Goal: Task Accomplishment & Management: Manage account settings

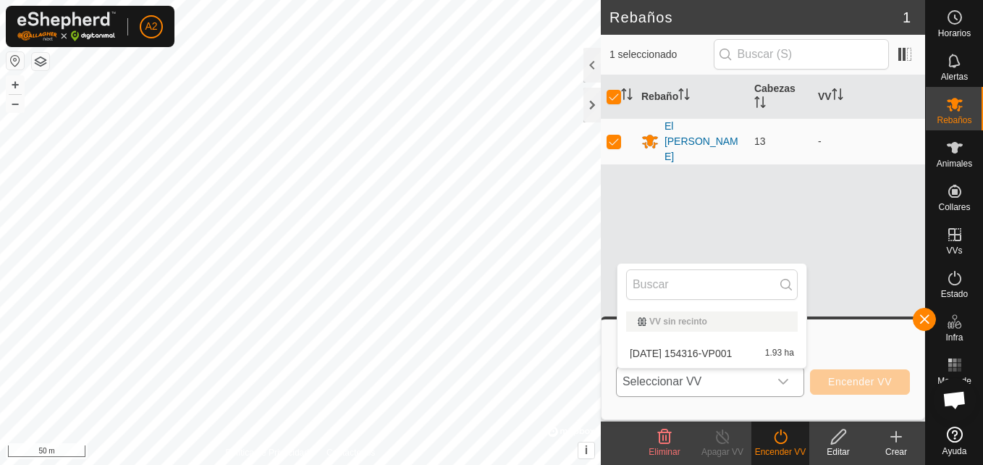
click at [741, 356] on li "[DATE] 154316-VP001 1.93 ha" at bounding box center [712, 353] width 189 height 29
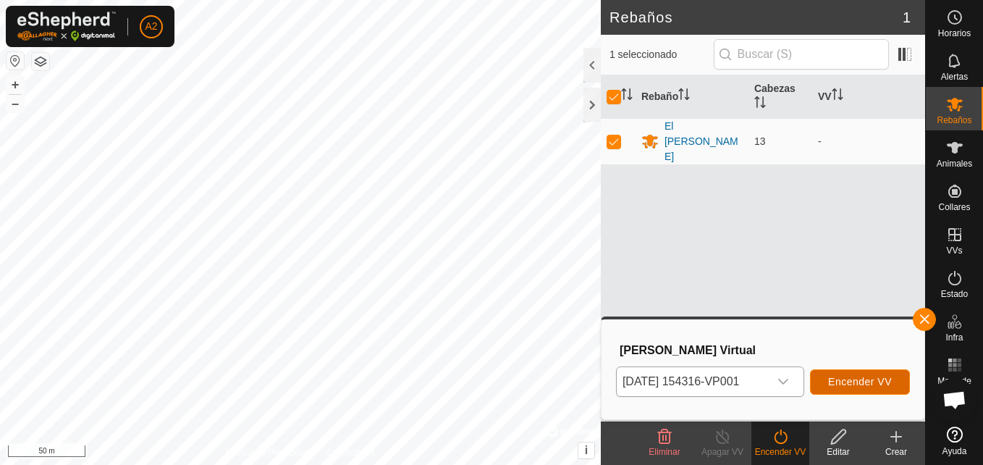
click at [856, 381] on span "Encender VV" at bounding box center [860, 382] width 64 height 12
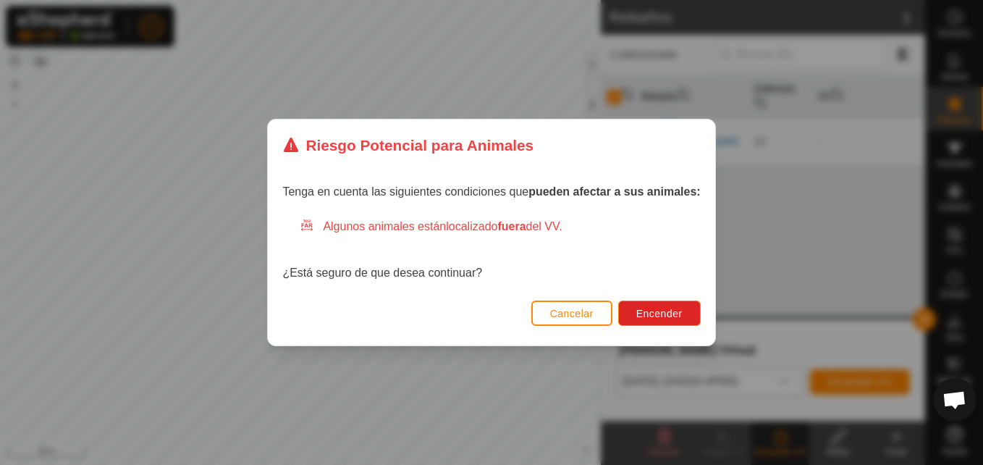
click at [563, 312] on span "Cancelar" at bounding box center [571, 314] width 43 height 12
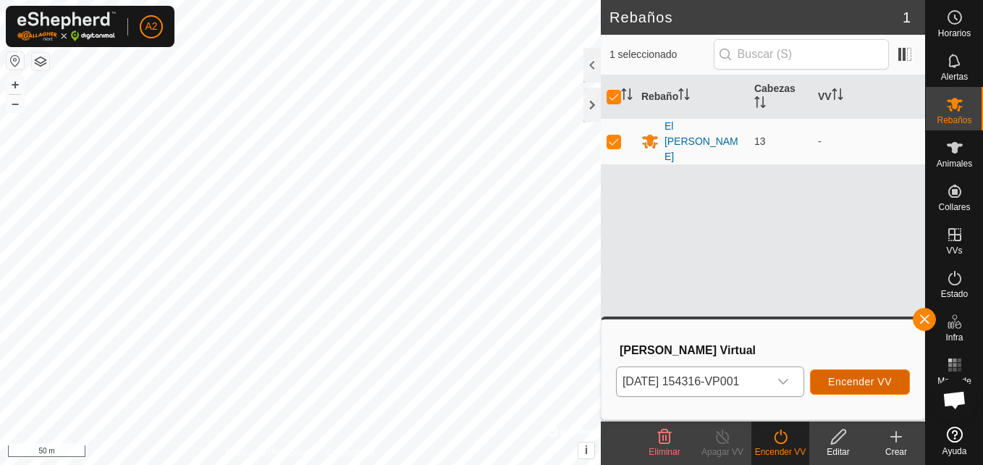
click at [829, 384] on button "Encender VV" at bounding box center [860, 381] width 100 height 25
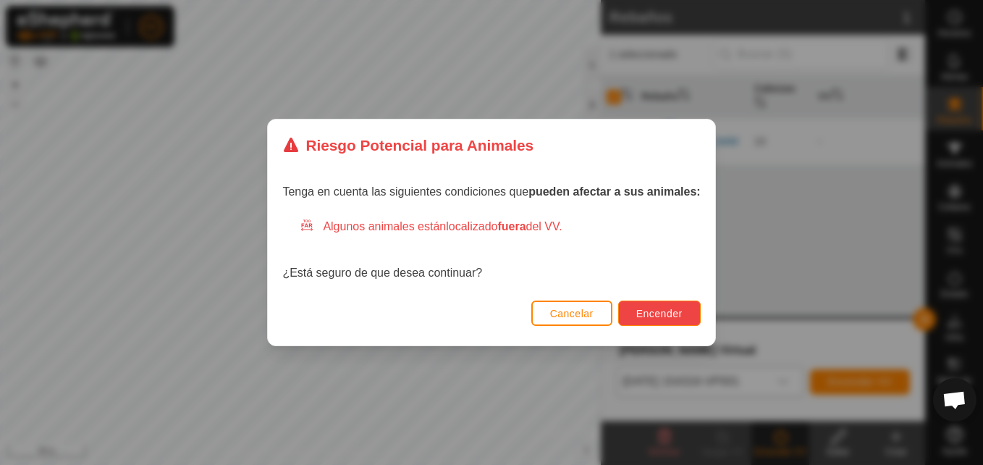
click at [652, 319] on span "Encender" at bounding box center [659, 314] width 46 height 12
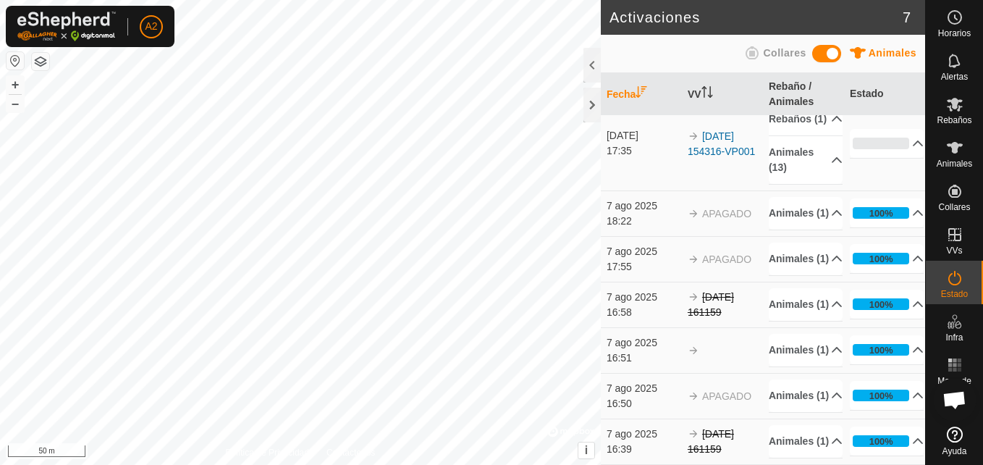
scroll to position [125, 0]
click at [951, 290] on span "Estado" at bounding box center [954, 294] width 27 height 9
click at [959, 279] on icon at bounding box center [954, 277] width 17 height 17
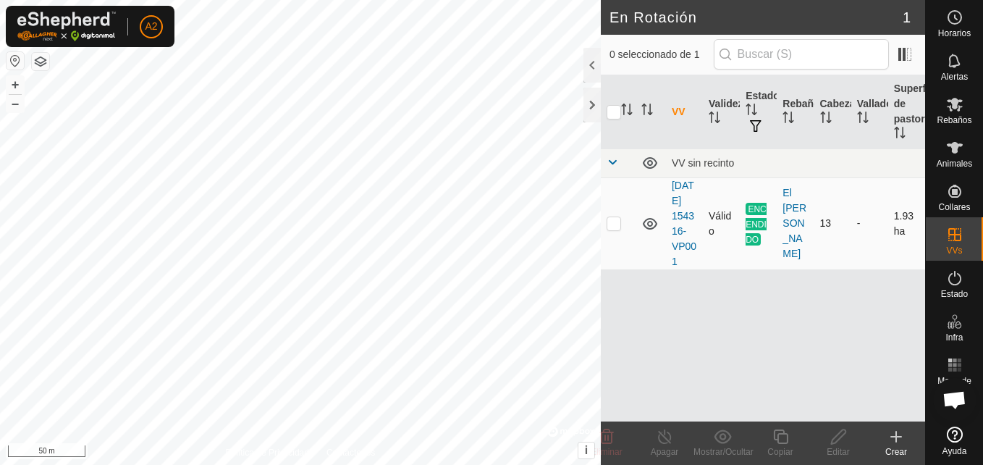
click at [620, 229] on p-checkbox at bounding box center [614, 223] width 14 height 12
checkbox input "true"
click at [664, 441] on icon at bounding box center [665, 436] width 18 height 17
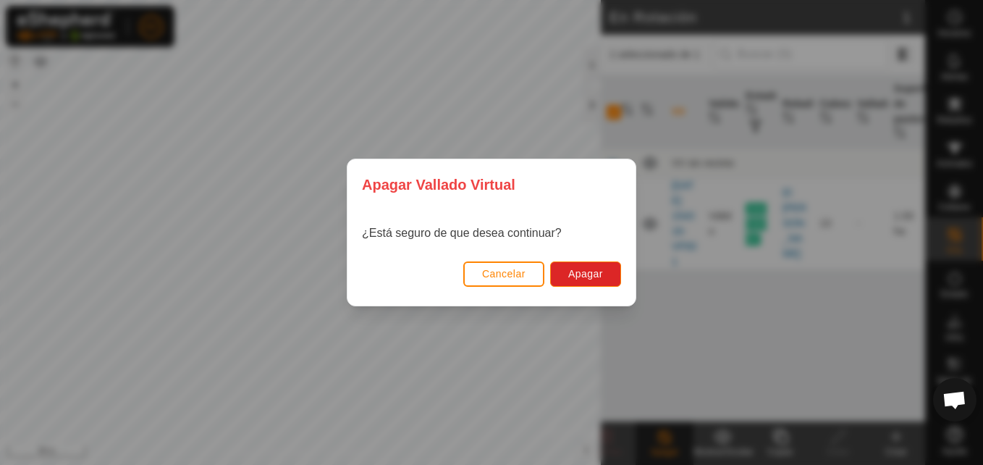
click at [579, 289] on div "Cancelar Apagar" at bounding box center [492, 280] width 288 height 49
click at [571, 278] on span "Apagar" at bounding box center [585, 274] width 35 height 12
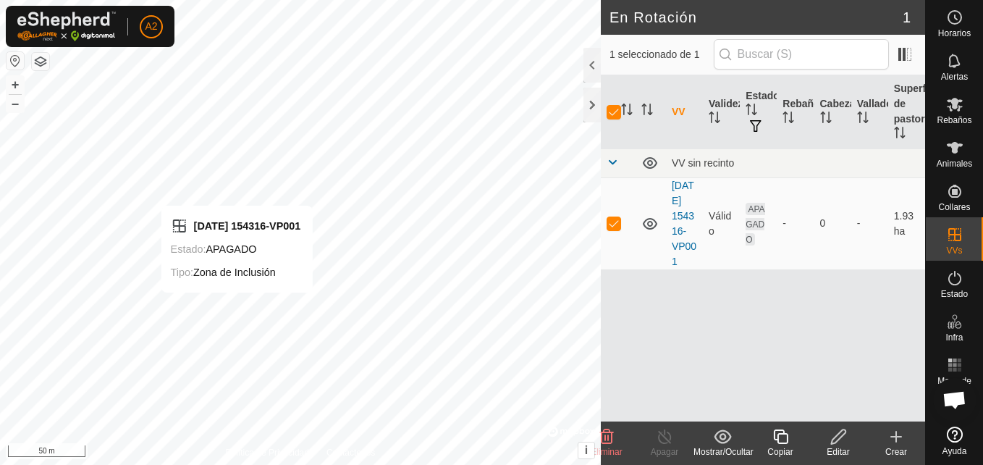
checkbox input "false"
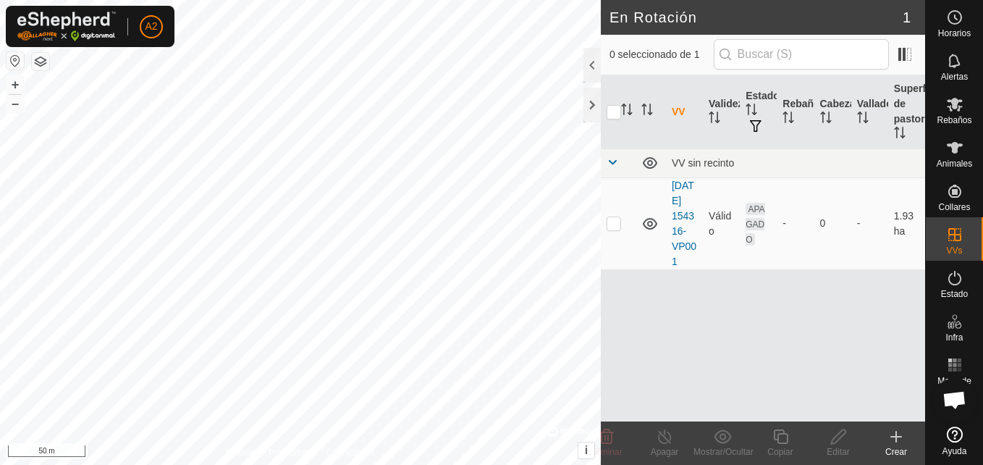
checkbox input "true"
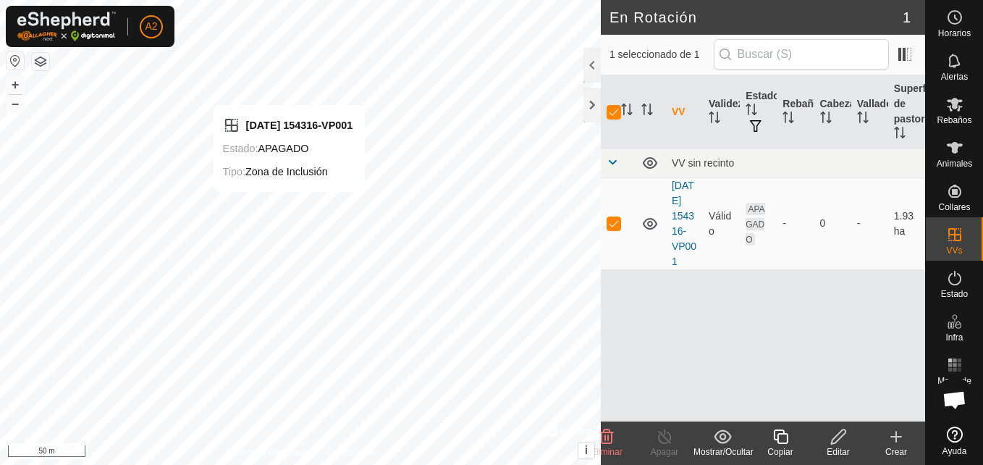
checkbox input "false"
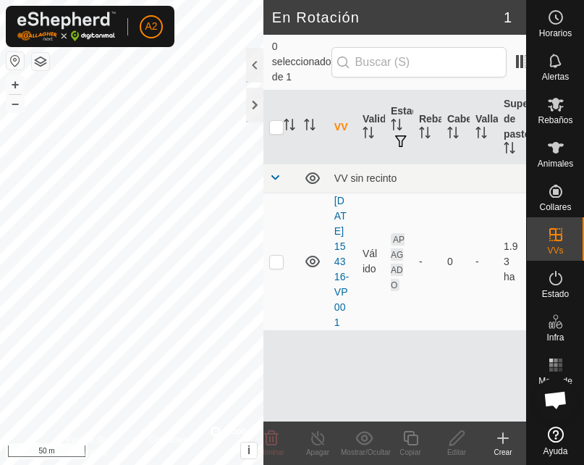
checkbox input "true"
click at [460, 442] on icon at bounding box center [457, 437] width 18 height 17
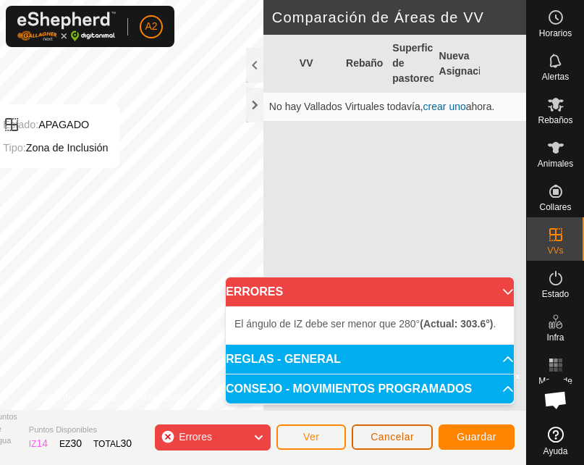
click at [418, 436] on button "Cancelar" at bounding box center [392, 436] width 81 height 25
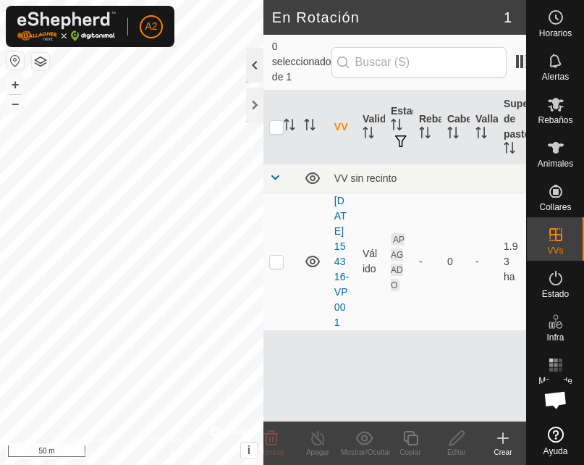
click at [256, 57] on div at bounding box center [254, 65] width 17 height 35
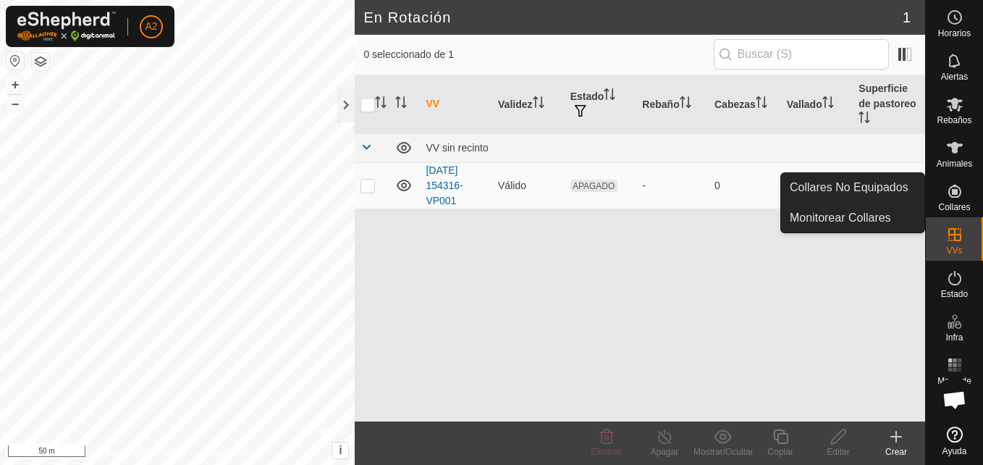
click at [961, 203] on span "Collares" at bounding box center [954, 207] width 32 height 9
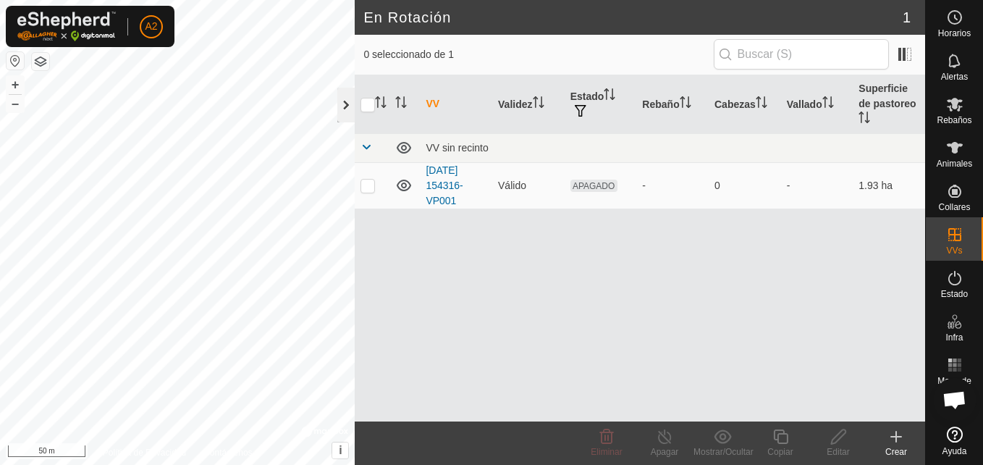
click at [343, 107] on div at bounding box center [345, 105] width 17 height 35
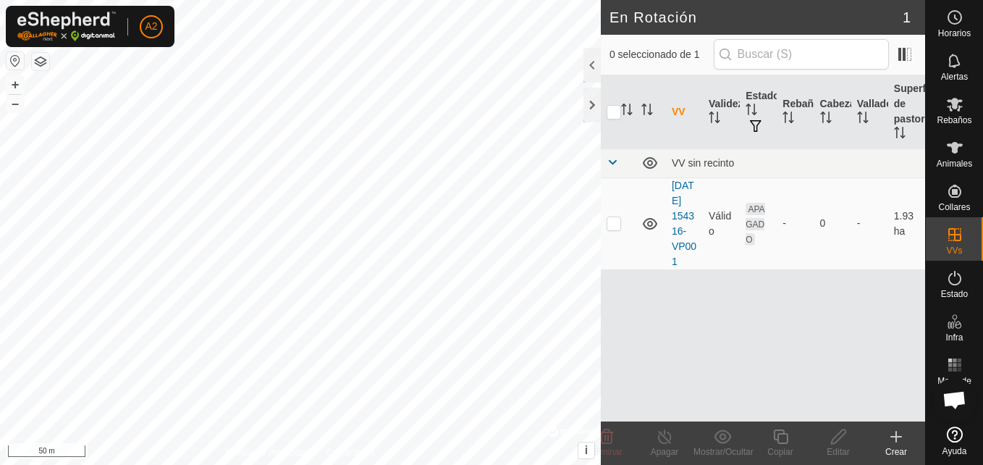
click at [888, 17] on h2 "En Rotación" at bounding box center [756, 17] width 293 height 17
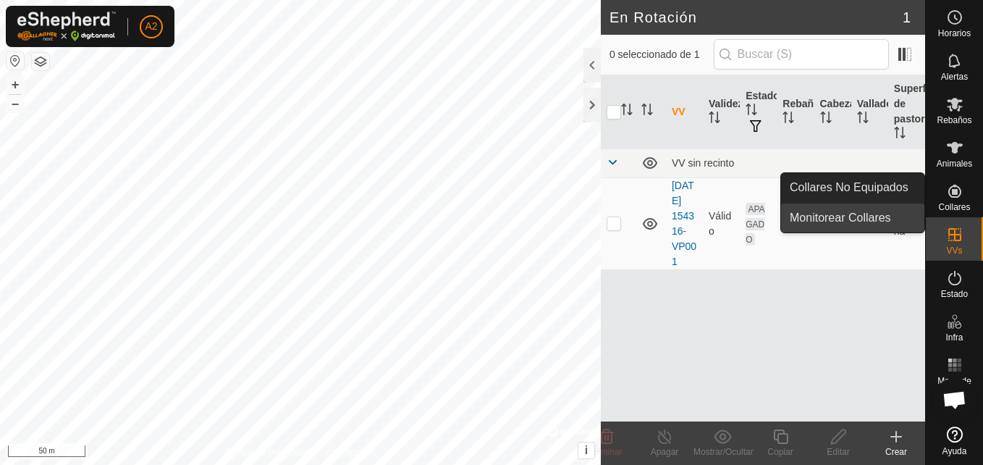
click at [864, 214] on link "Monitorear Collares" at bounding box center [852, 217] width 143 height 29
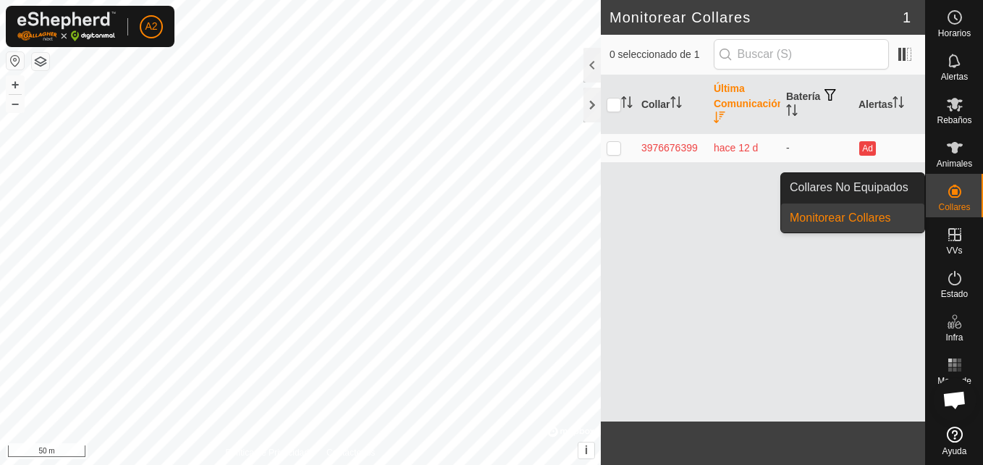
click at [883, 220] on link "Monitorear Collares" at bounding box center [852, 217] width 143 height 29
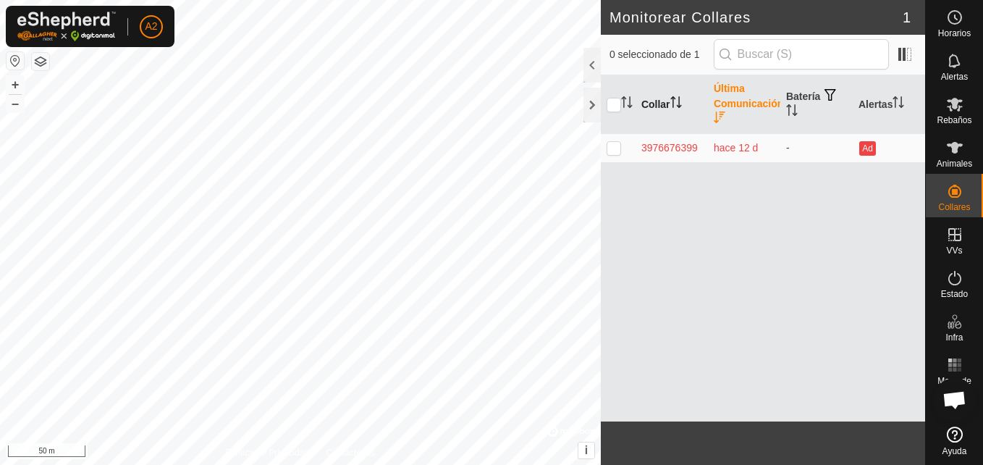
click at [665, 100] on th "Collar" at bounding box center [672, 104] width 72 height 59
click at [736, 104] on th "Última Comunicación" at bounding box center [744, 104] width 72 height 59
click at [959, 161] on span "Animales" at bounding box center [954, 163] width 35 height 9
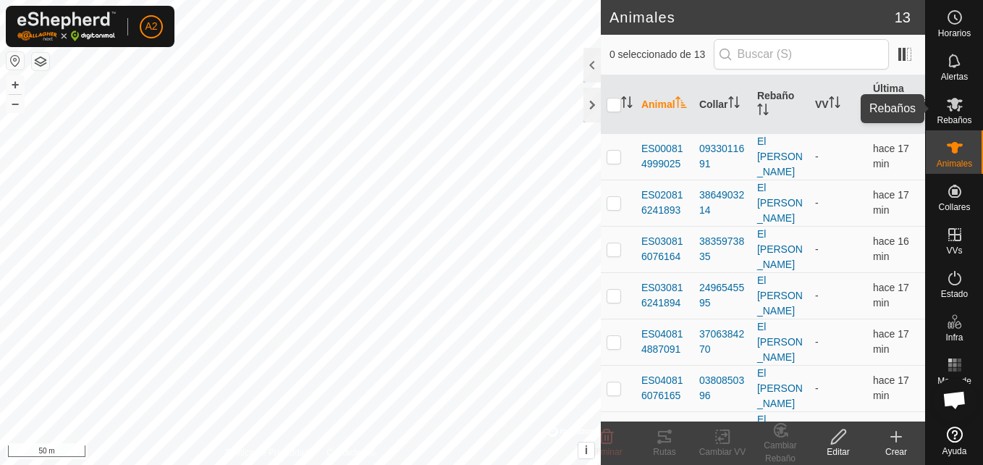
click at [957, 111] on icon at bounding box center [954, 104] width 17 height 17
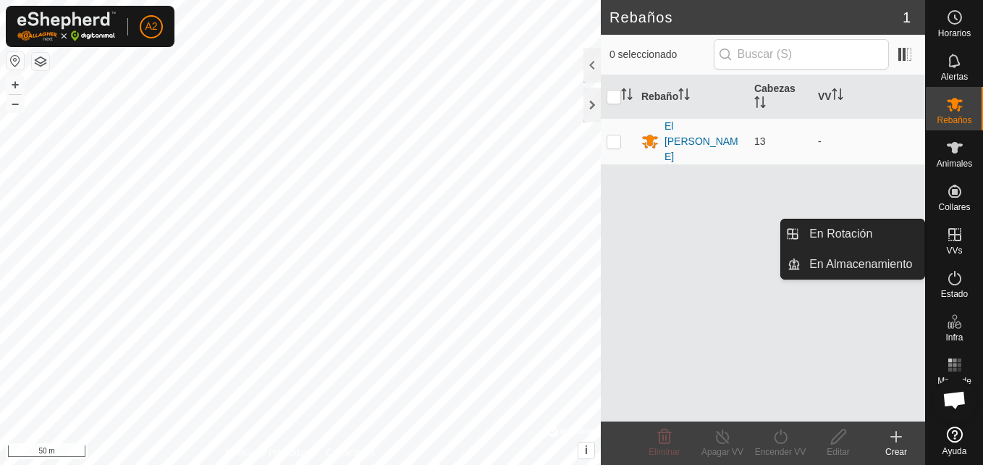
click at [954, 245] on es-virtualpaddocks-svg-icon at bounding box center [955, 234] width 26 height 23
click at [870, 263] on link "En Almacenamiento" at bounding box center [863, 264] width 124 height 29
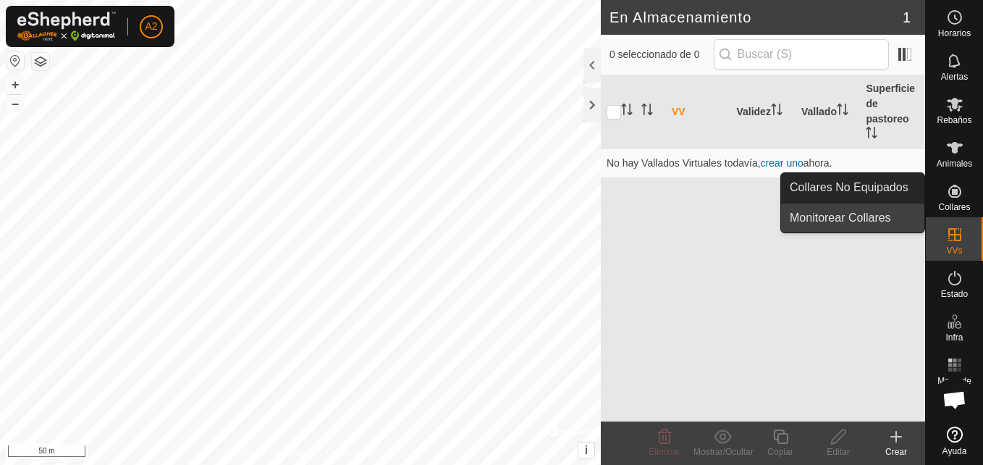
click at [880, 216] on link "Monitorear Collares" at bounding box center [852, 217] width 143 height 29
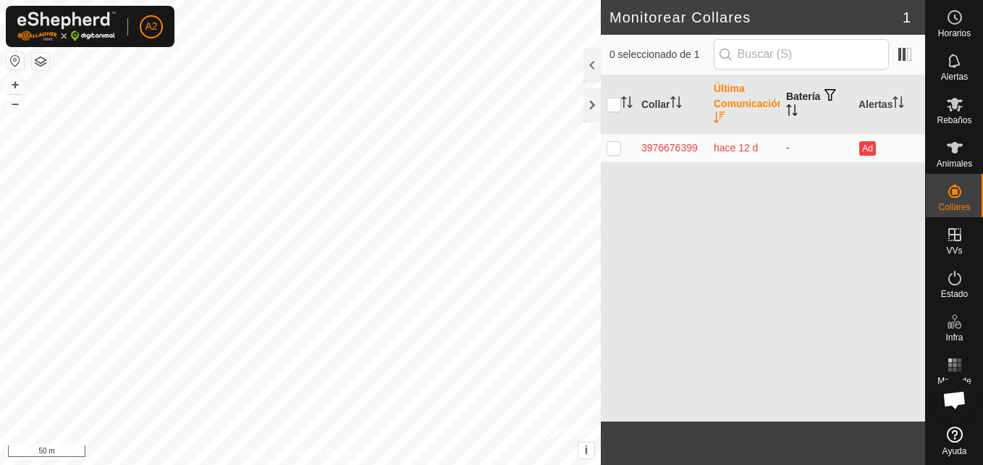
click at [803, 113] on th "Batería" at bounding box center [816, 104] width 72 height 59
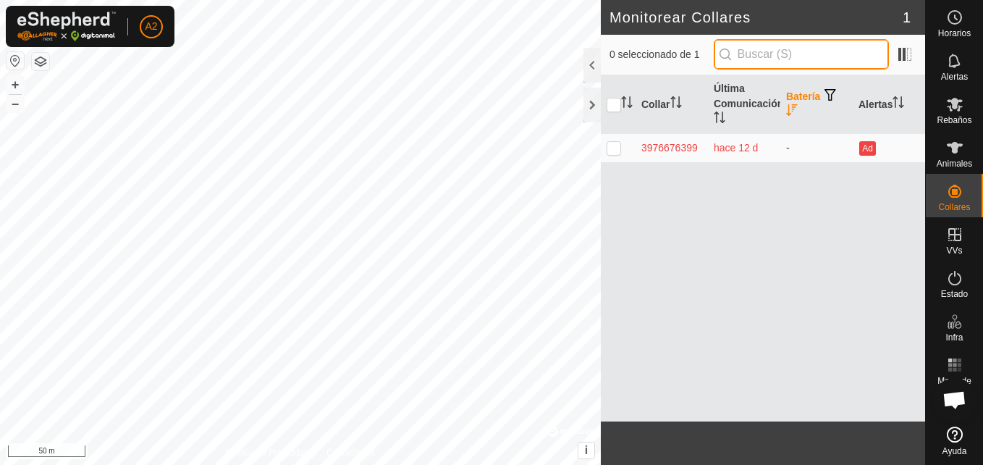
click at [829, 51] on input "text" at bounding box center [801, 54] width 175 height 30
type input "0"
click at [592, 80] on div at bounding box center [592, 65] width 17 height 35
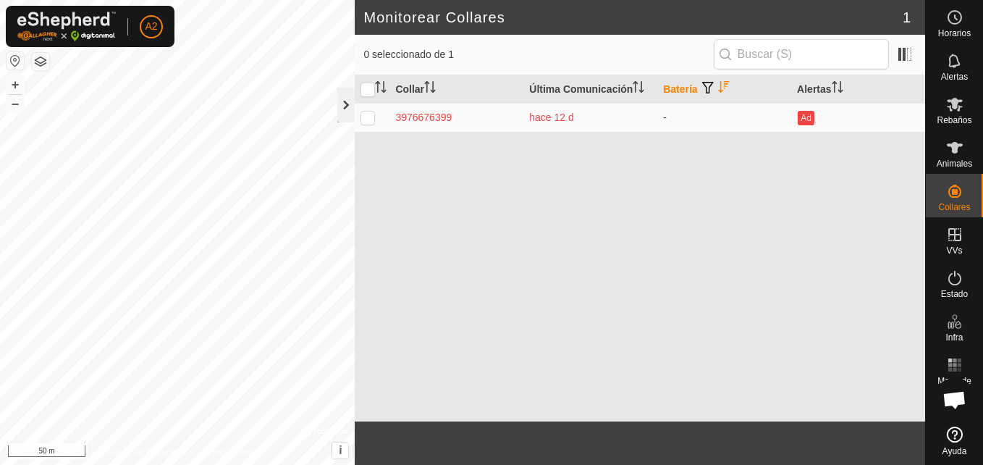
click at [339, 101] on div at bounding box center [345, 105] width 17 height 35
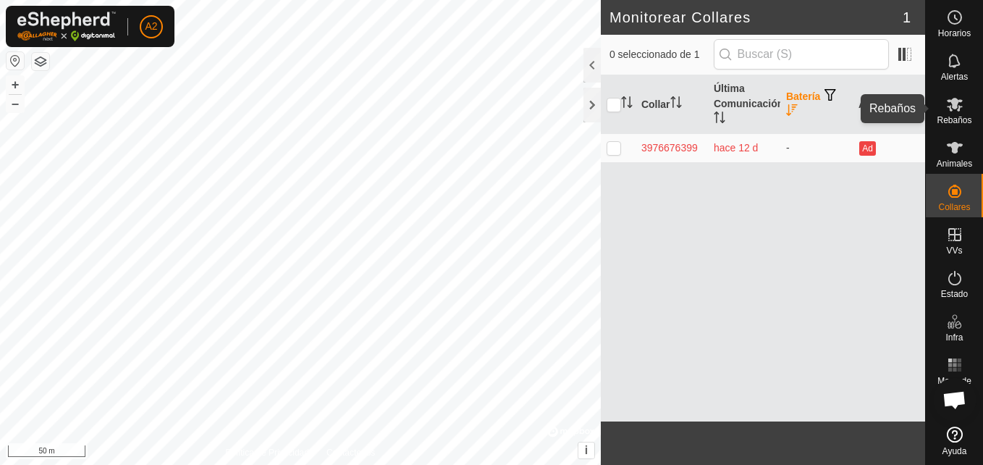
click at [950, 106] on icon at bounding box center [955, 105] width 16 height 14
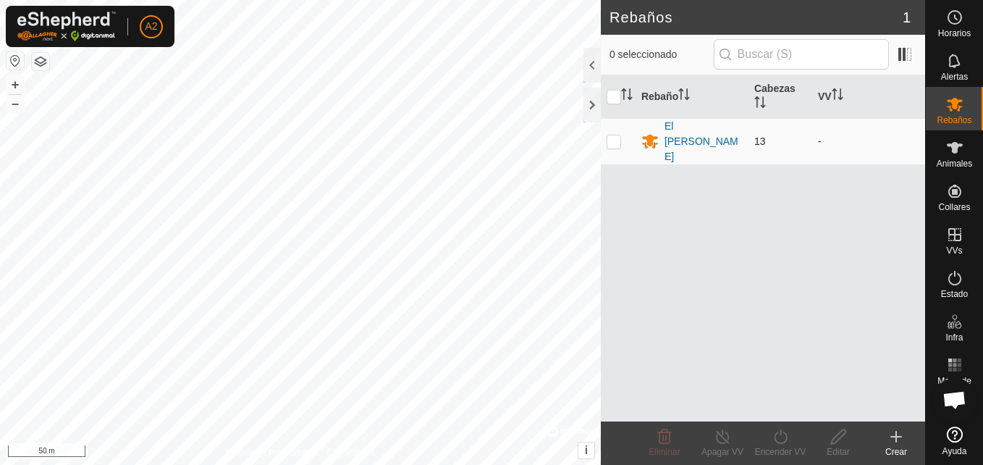
click at [611, 135] on p-checkbox at bounding box center [614, 141] width 14 height 12
checkbox input "true"
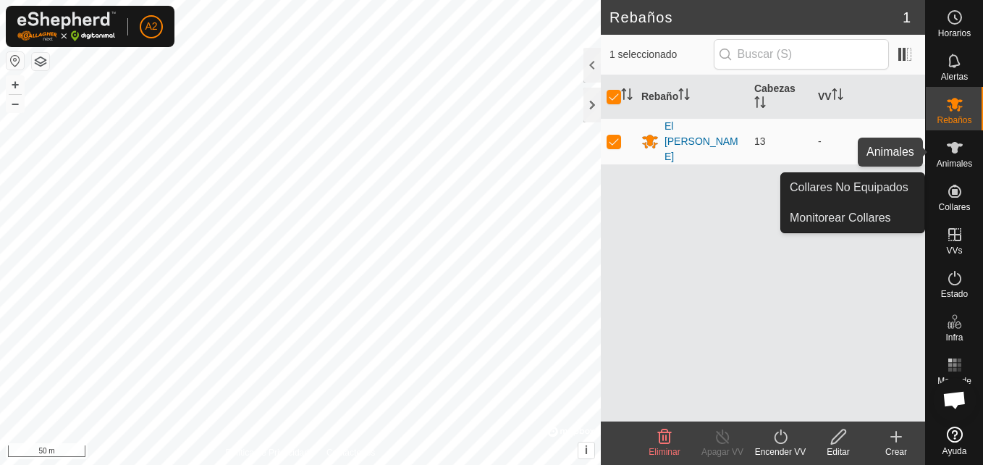
click at [951, 161] on span "Animales" at bounding box center [954, 163] width 35 height 9
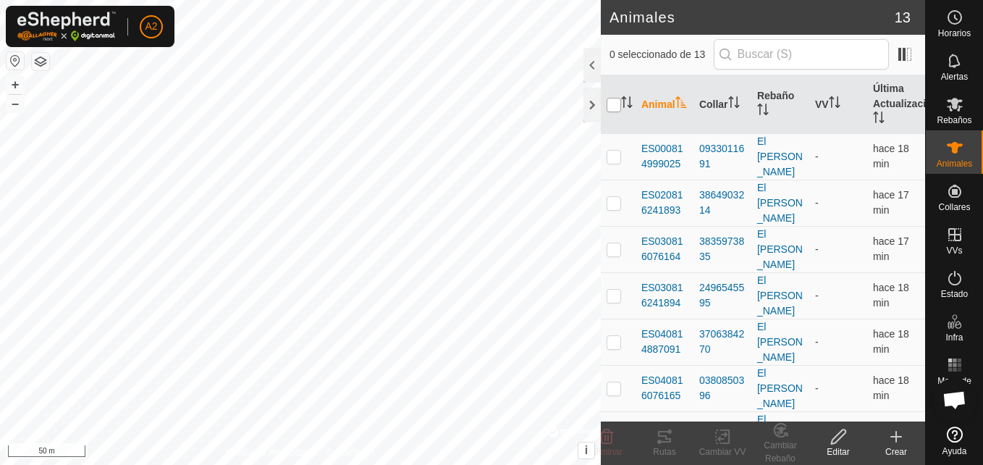
click at [614, 104] on input "checkbox" at bounding box center [614, 105] width 14 height 14
checkbox input "true"
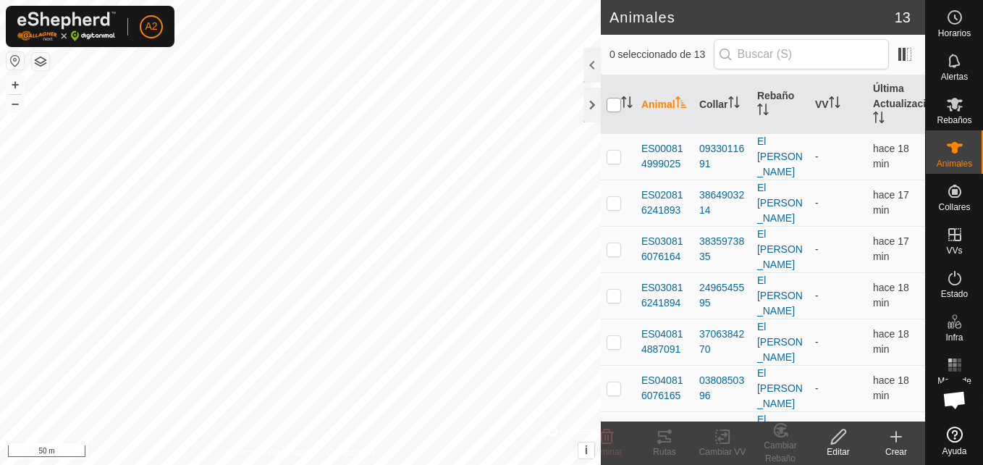
checkbox input "true"
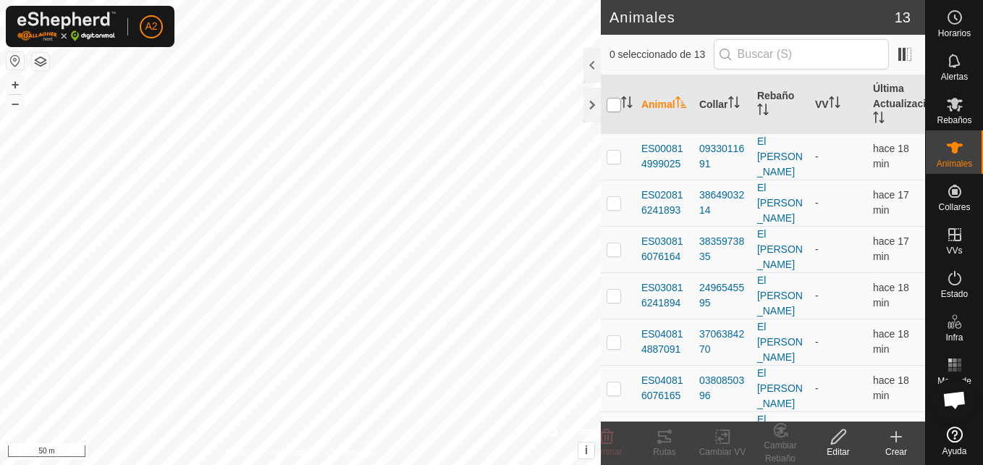
checkbox input "true"
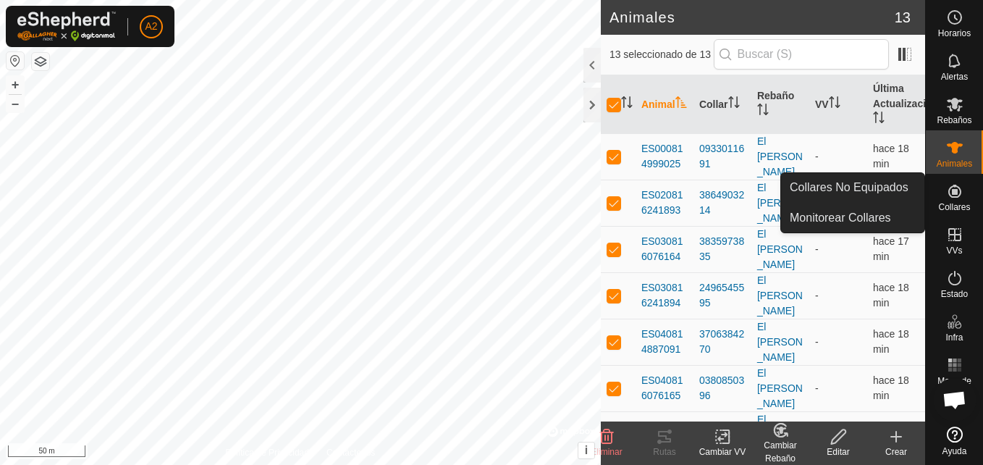
click at [956, 198] on icon at bounding box center [954, 191] width 13 height 13
click at [942, 208] on span "Collares" at bounding box center [954, 207] width 32 height 9
click at [898, 227] on link "Monitorear Collares" at bounding box center [852, 217] width 143 height 29
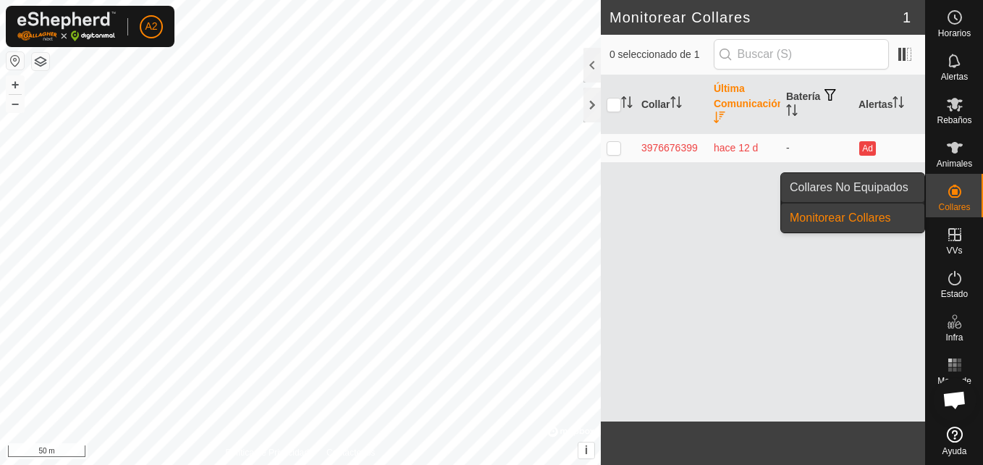
click at [877, 195] on link "Collares No Equipados" at bounding box center [852, 187] width 143 height 29
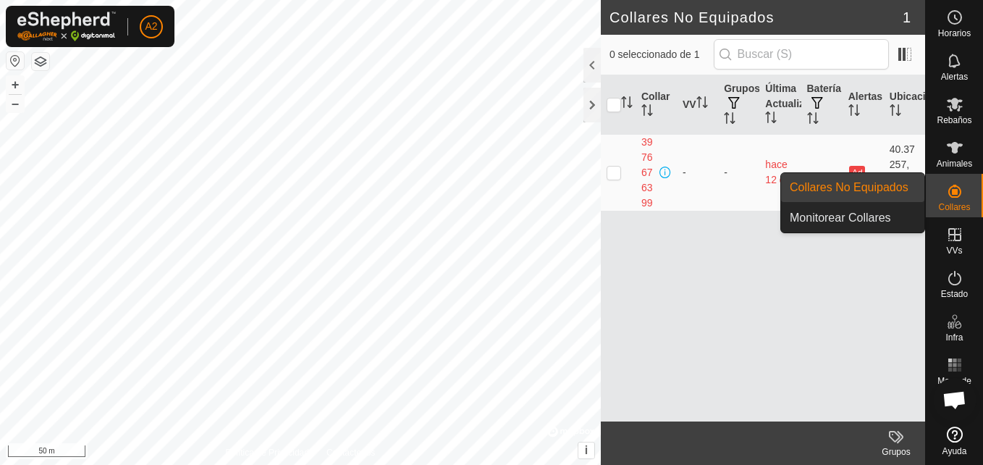
click at [900, 222] on link "Monitorear Collares" at bounding box center [852, 217] width 143 height 29
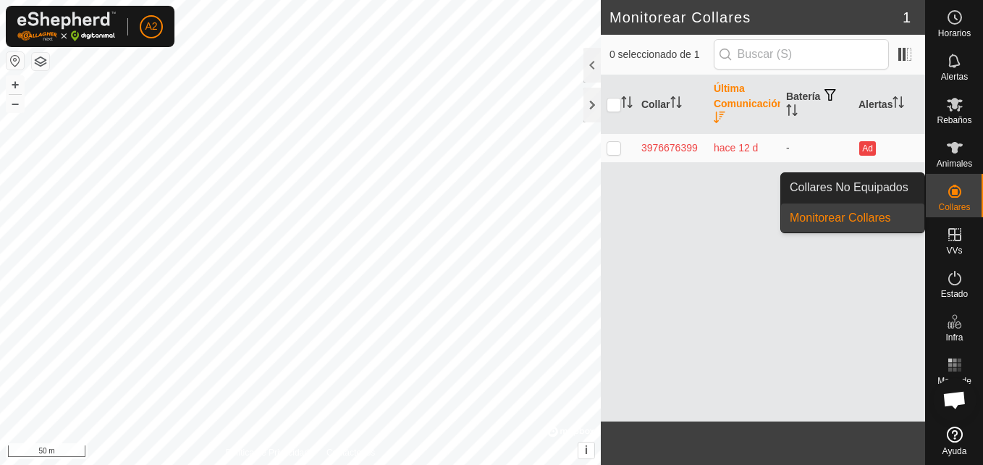
click at [873, 216] on link "Monitorear Collares" at bounding box center [852, 217] width 143 height 29
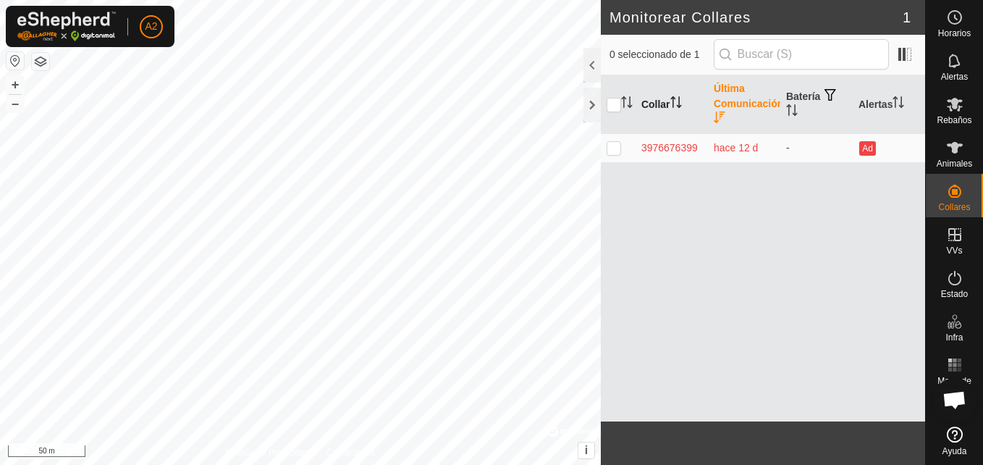
click at [658, 106] on th "Collar" at bounding box center [672, 104] width 72 height 59
click at [727, 89] on th "Última Comunicación" at bounding box center [744, 104] width 72 height 59
click at [615, 104] on input "checkbox" at bounding box center [614, 105] width 14 height 14
checkbox input "true"
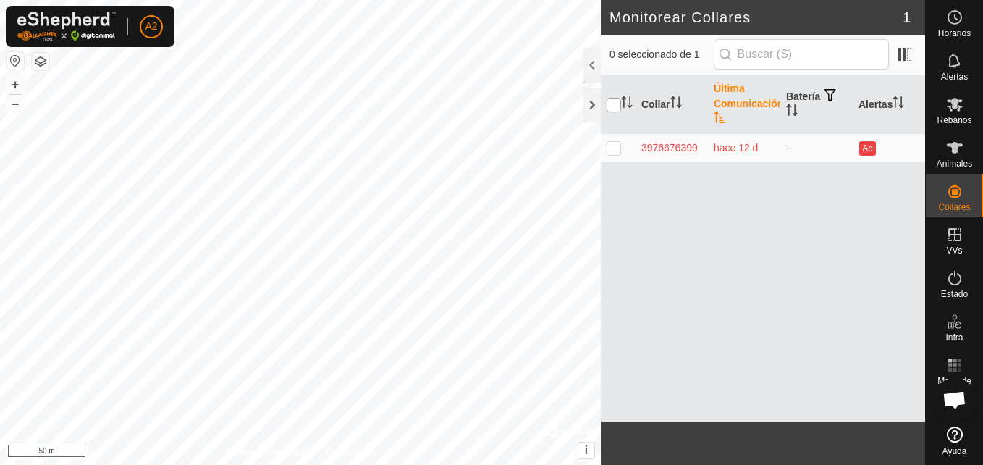
checkbox input "true"
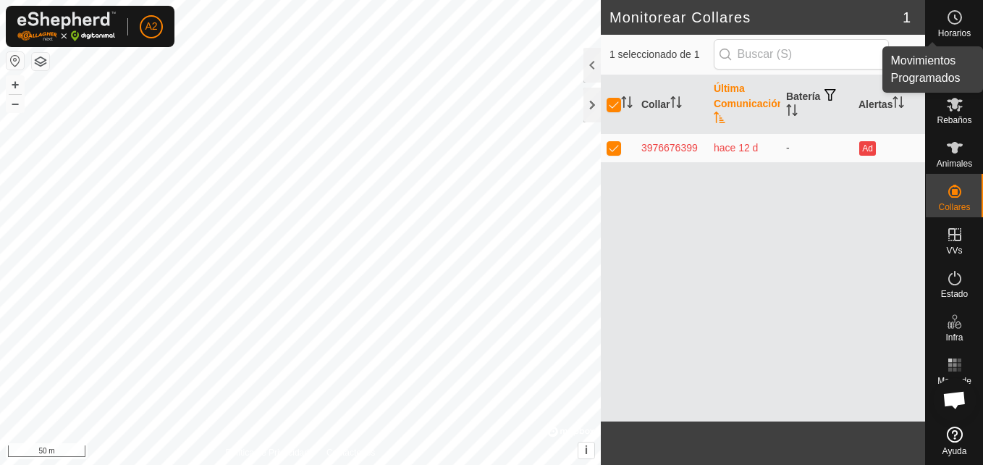
click at [967, 10] on es-schedule-vp-svg-icon at bounding box center [955, 17] width 26 height 23
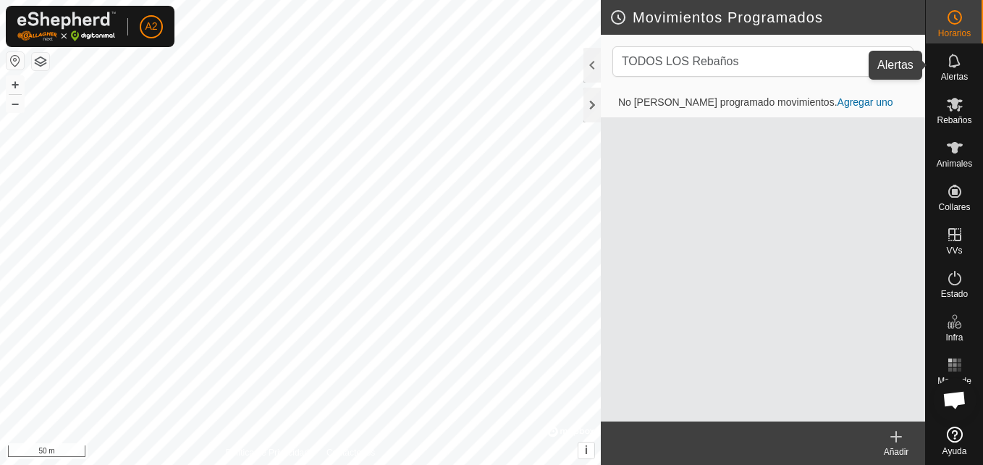
click at [952, 67] on icon at bounding box center [954, 61] width 12 height 14
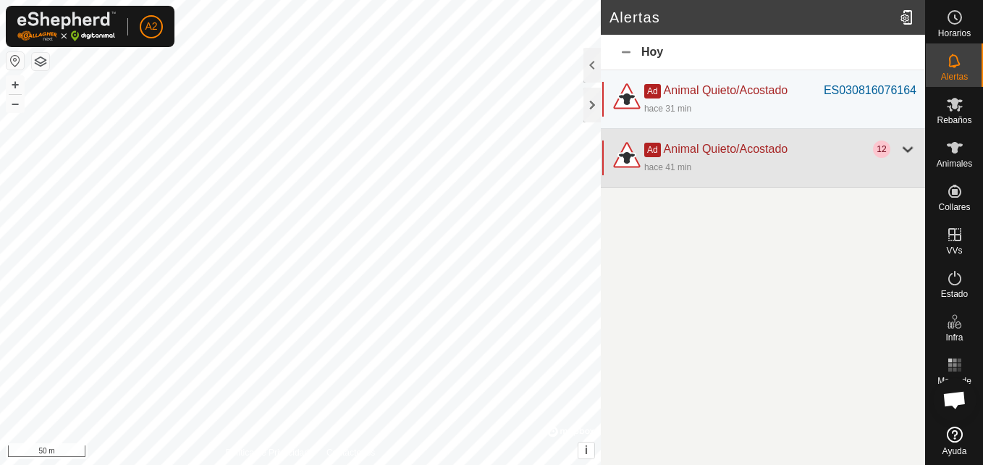
click at [910, 157] on div at bounding box center [907, 148] width 17 height 17
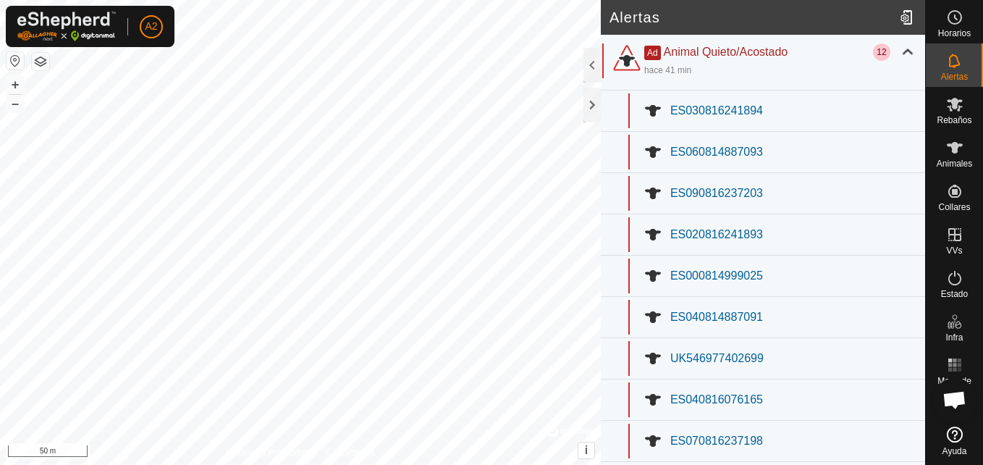
scroll to position [218, 0]
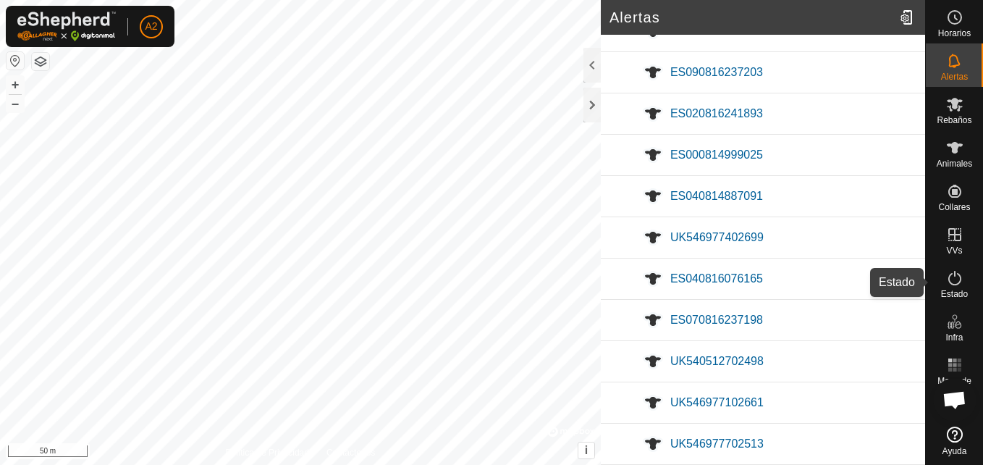
click at [953, 284] on icon at bounding box center [954, 278] width 13 height 14
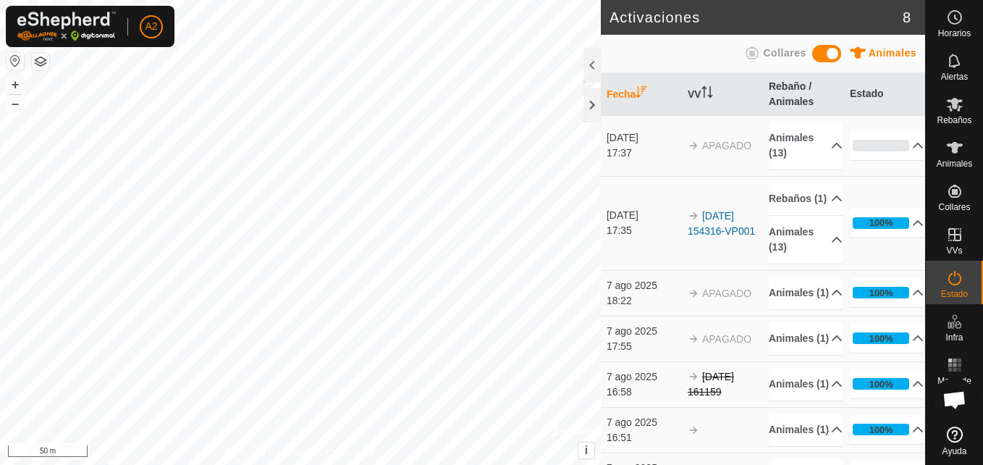
scroll to position [186, 0]
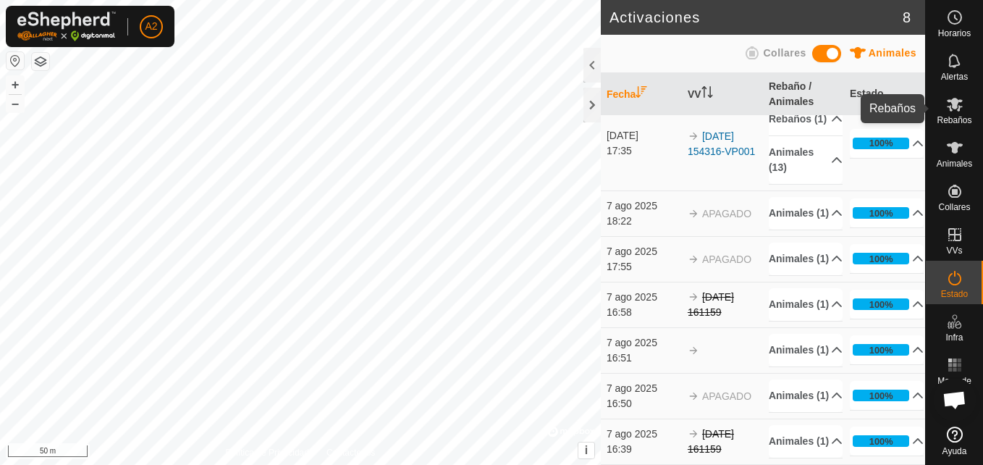
click at [954, 113] on es-mob-svg-icon at bounding box center [955, 104] width 26 height 23
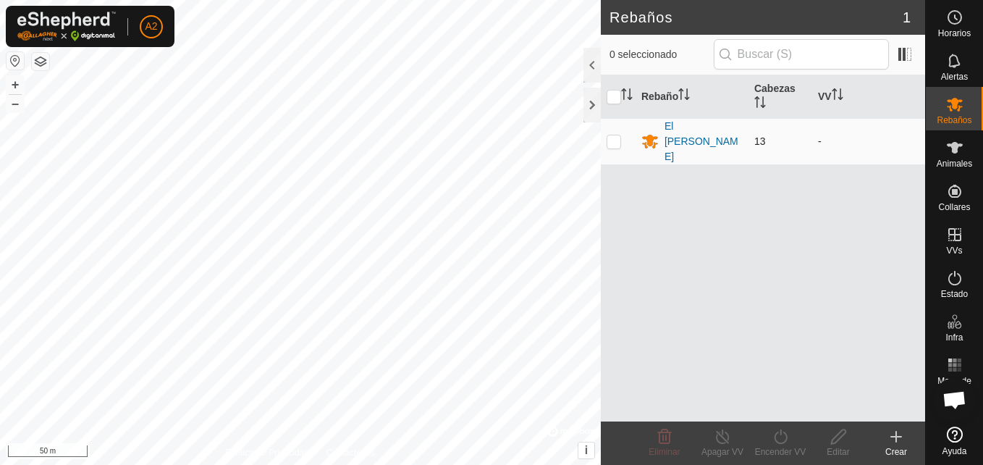
click at [615, 136] on p-checkbox at bounding box center [614, 141] width 14 height 12
checkbox input "true"
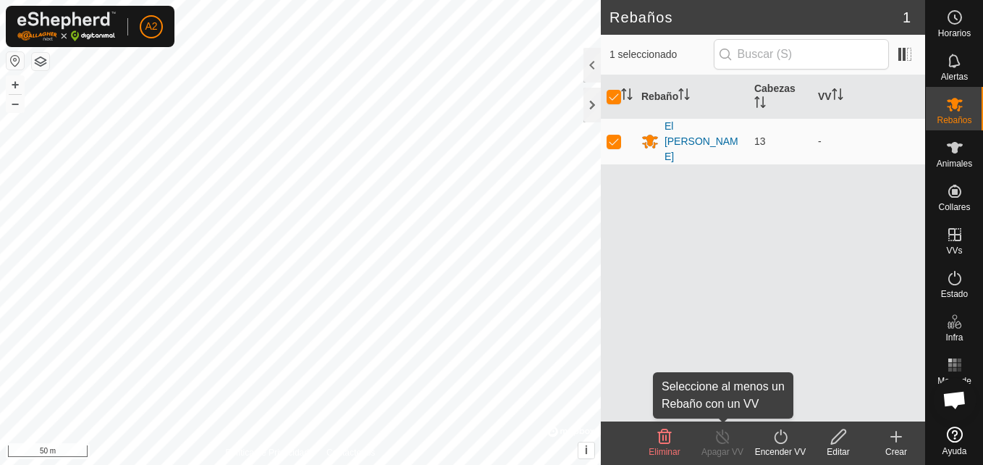
click at [707, 449] on div "Apagar VV" at bounding box center [723, 451] width 58 height 13
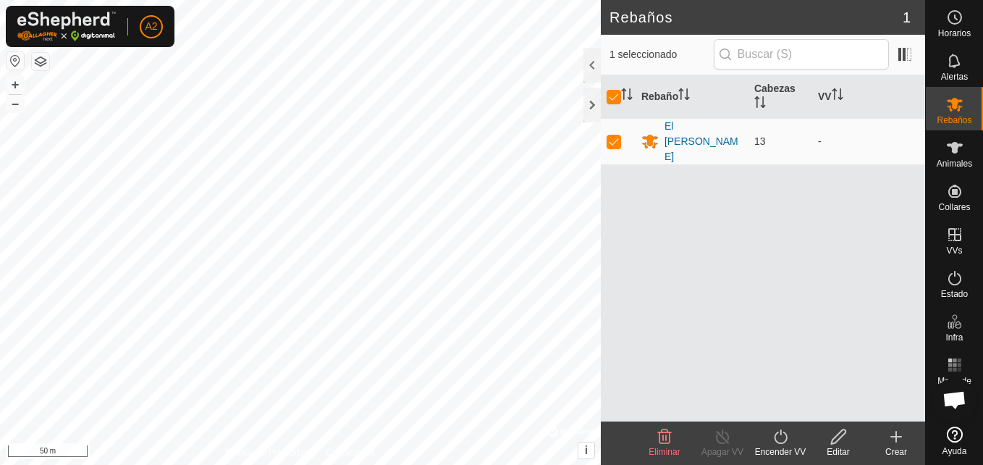
click at [785, 444] on icon at bounding box center [781, 436] width 18 height 17
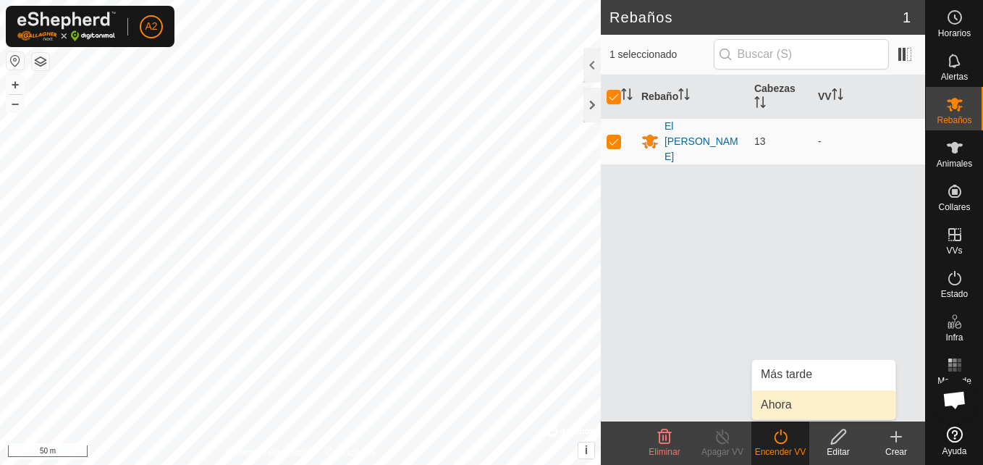
click at [786, 398] on link "Ahora" at bounding box center [823, 404] width 143 height 29
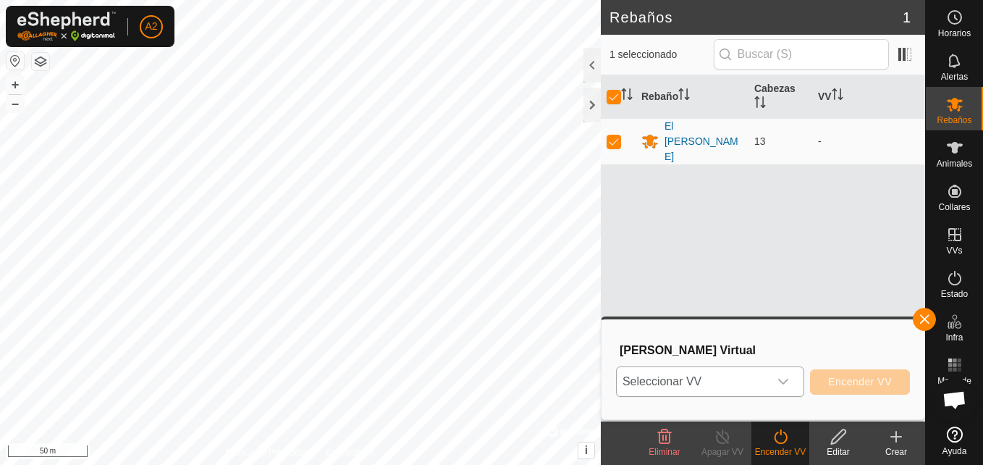
click at [791, 392] on div "dropdown trigger" at bounding box center [783, 381] width 29 height 29
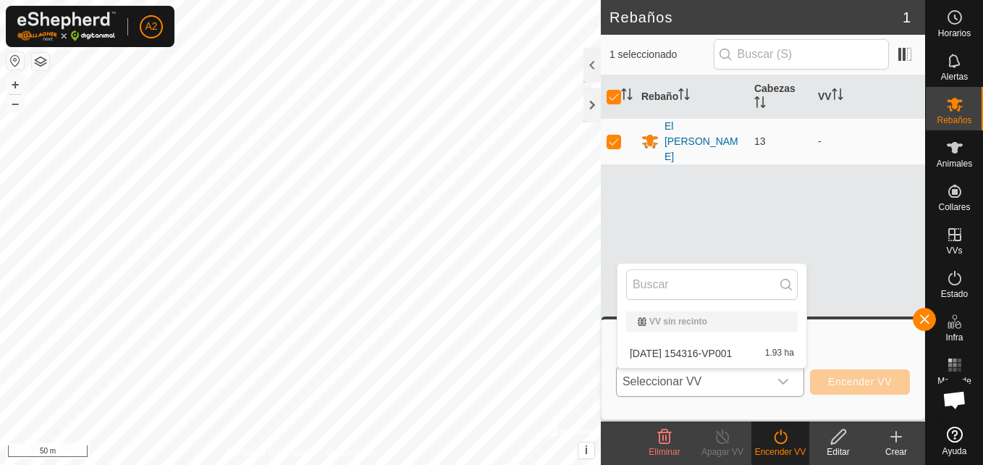
click at [757, 318] on div "VV sin recinto" at bounding box center [712, 321] width 148 height 9
click at [757, 327] on div "VV sin recinto" at bounding box center [712, 321] width 172 height 20
click at [670, 313] on div "VV sin recinto" at bounding box center [712, 321] width 172 height 20
click at [673, 327] on div "VV sin recinto" at bounding box center [712, 321] width 172 height 20
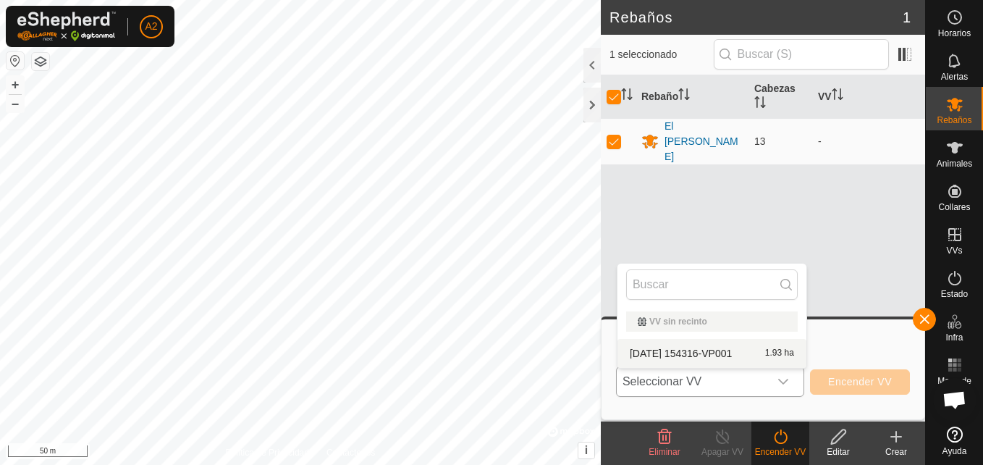
click at [673, 327] on div "VV sin recinto" at bounding box center [712, 321] width 172 height 20
click at [825, 328] on div "[PERSON_NAME] Virtual Seleccionar VV VV sin recinto [DATE] 154316-VP001 1.93 ha…" at bounding box center [763, 369] width 306 height 83
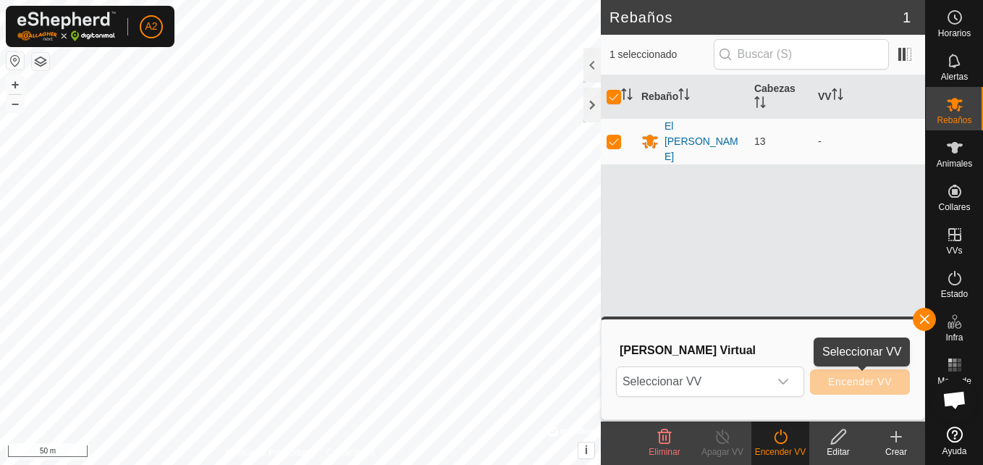
click at [838, 389] on button "Encender VV" at bounding box center [860, 381] width 100 height 25
click at [779, 382] on div "dropdown trigger" at bounding box center [783, 381] width 29 height 29
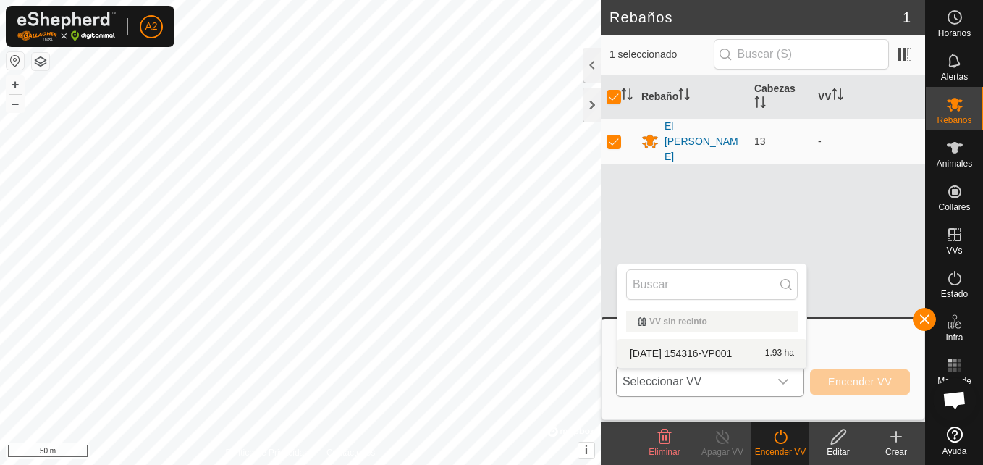
click at [644, 324] on div "VV sin recinto" at bounding box center [712, 321] width 148 height 9
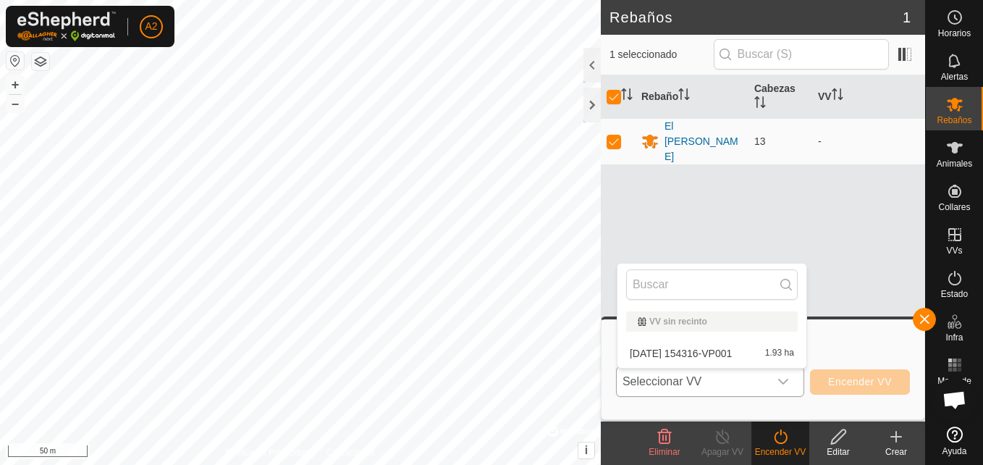
click at [644, 324] on div "VV sin recinto" at bounding box center [712, 321] width 148 height 9
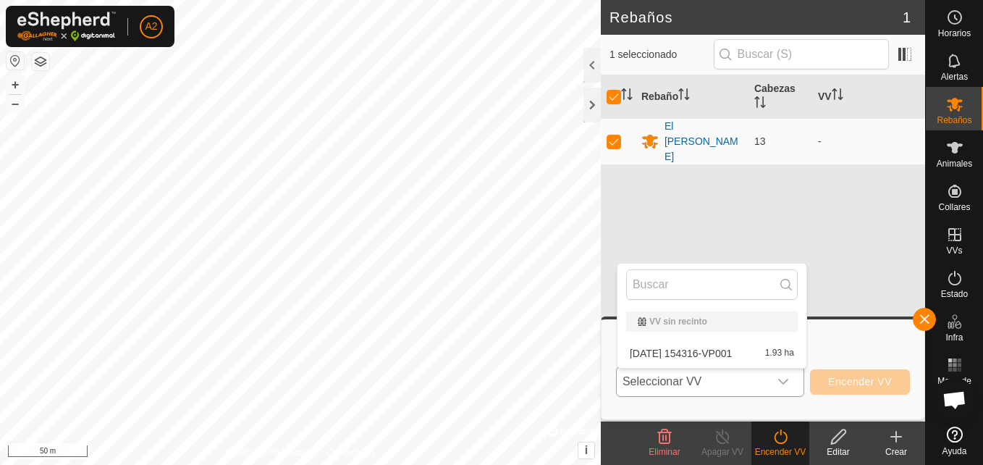
click at [644, 324] on div "VV sin recinto" at bounding box center [712, 321] width 148 height 9
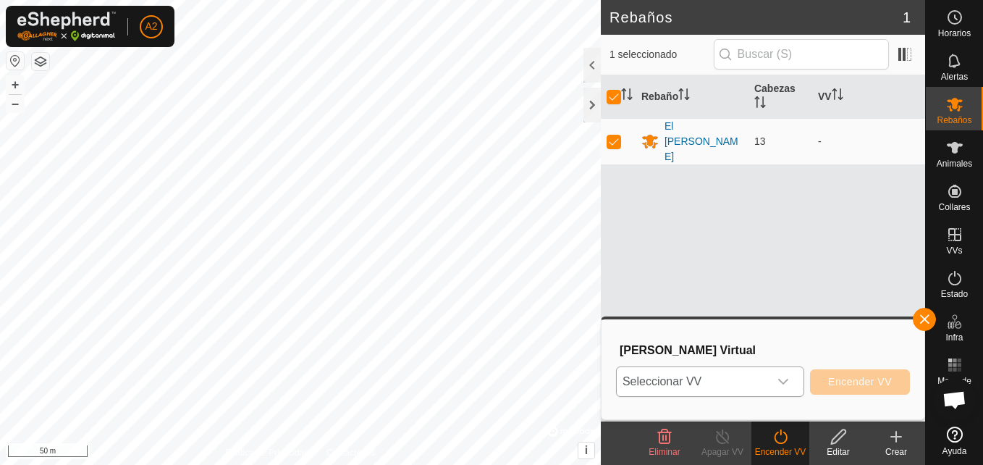
click at [780, 375] on div "dropdown trigger" at bounding box center [783, 381] width 29 height 29
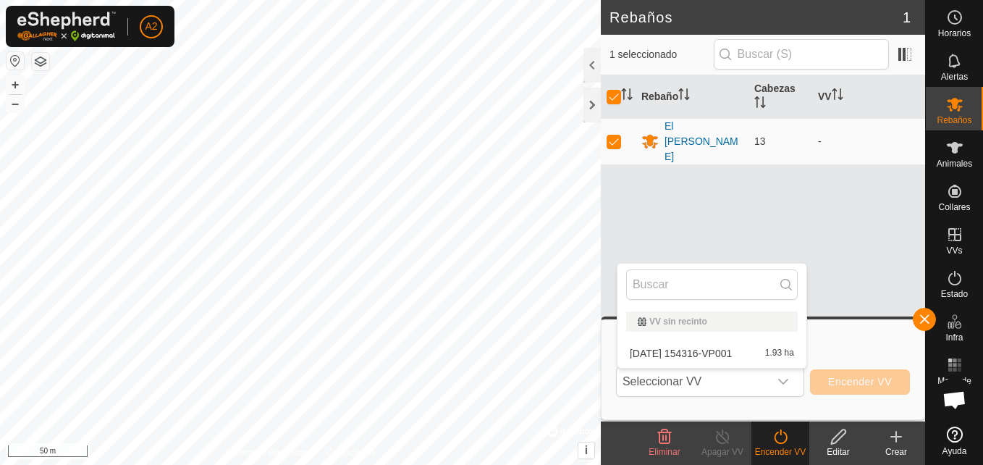
click at [757, 343] on li "[DATE] 154316-VP001 1.93 ha" at bounding box center [712, 353] width 189 height 29
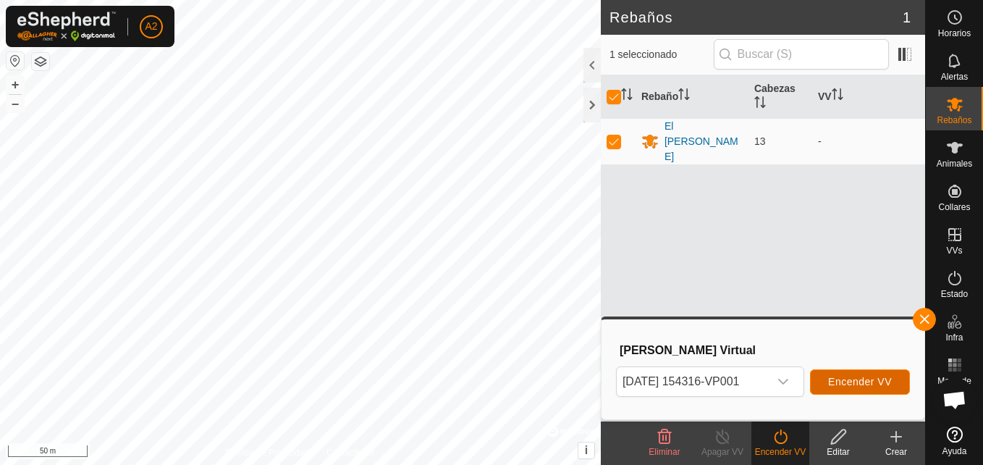
click at [867, 386] on span "Encender VV" at bounding box center [860, 382] width 64 height 12
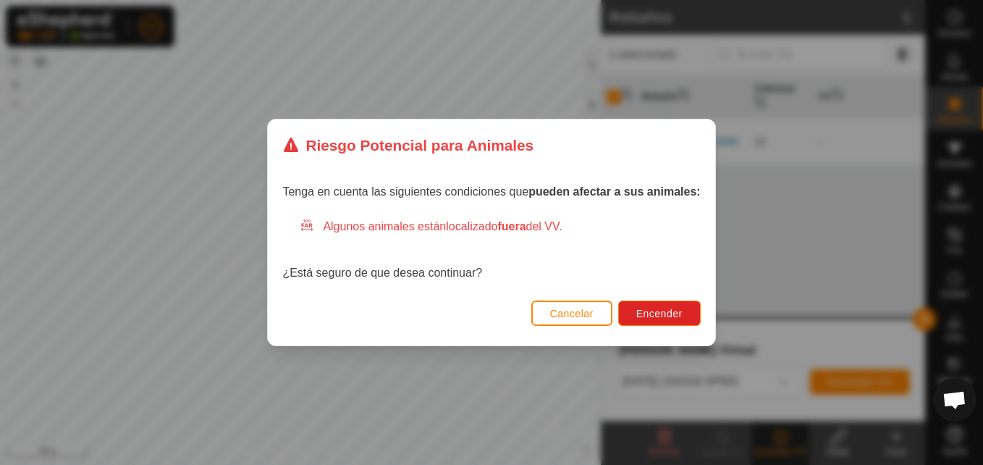
click at [550, 310] on span "Cancelar" at bounding box center [571, 314] width 43 height 12
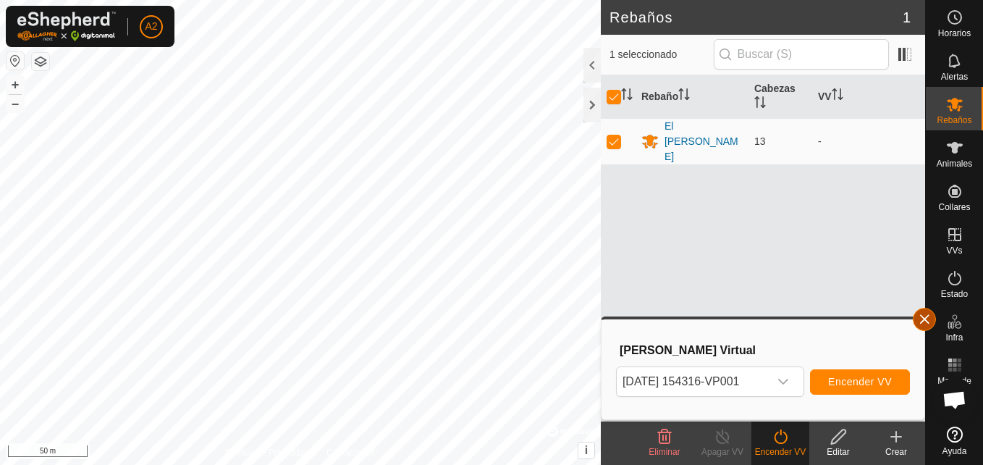
click at [924, 316] on button "button" at bounding box center [924, 319] width 23 height 23
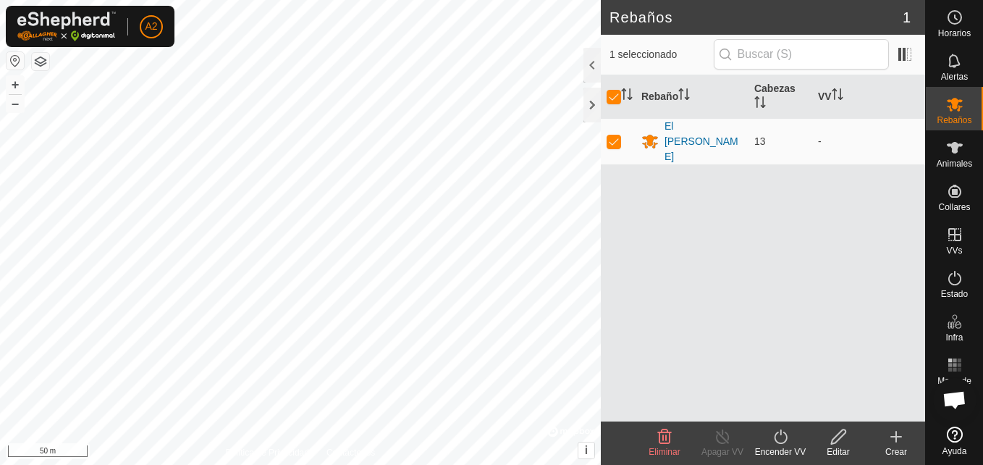
click at [779, 453] on div "Encender VV" at bounding box center [781, 451] width 58 height 13
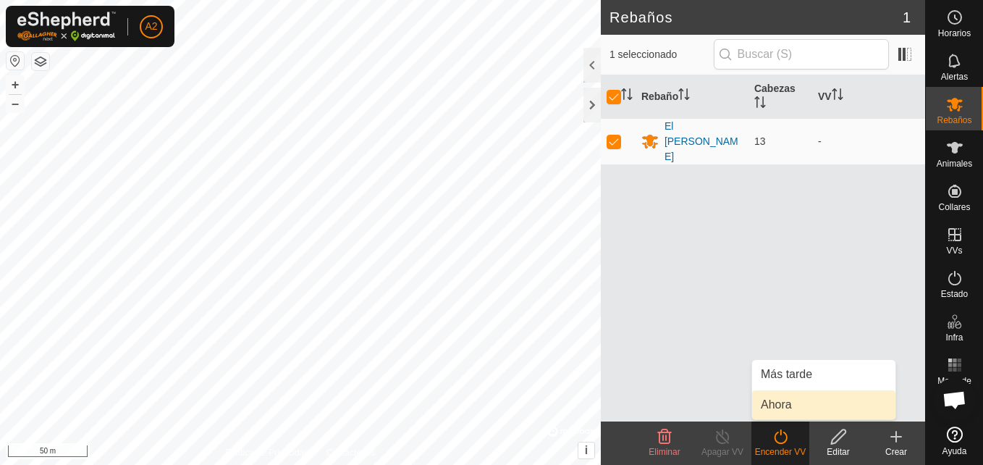
click at [784, 406] on link "Ahora" at bounding box center [823, 404] width 143 height 29
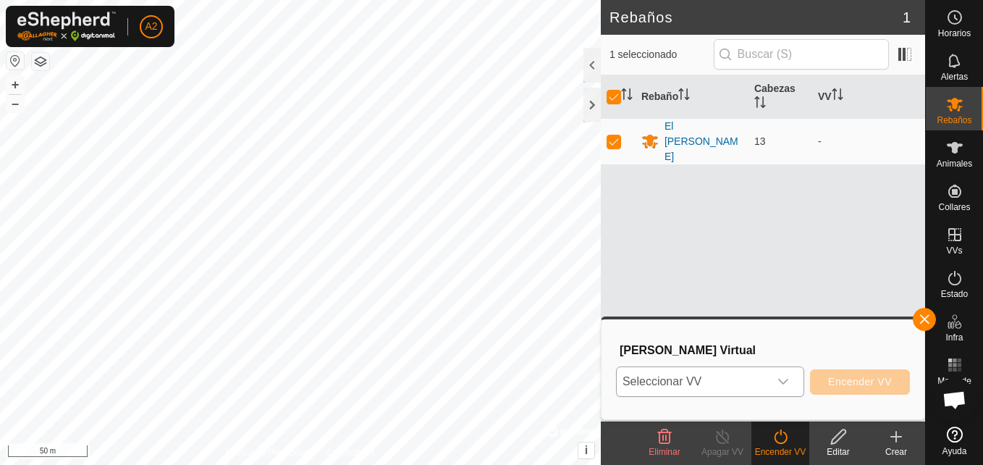
click at [789, 377] on icon "dropdown trigger" at bounding box center [784, 382] width 12 height 12
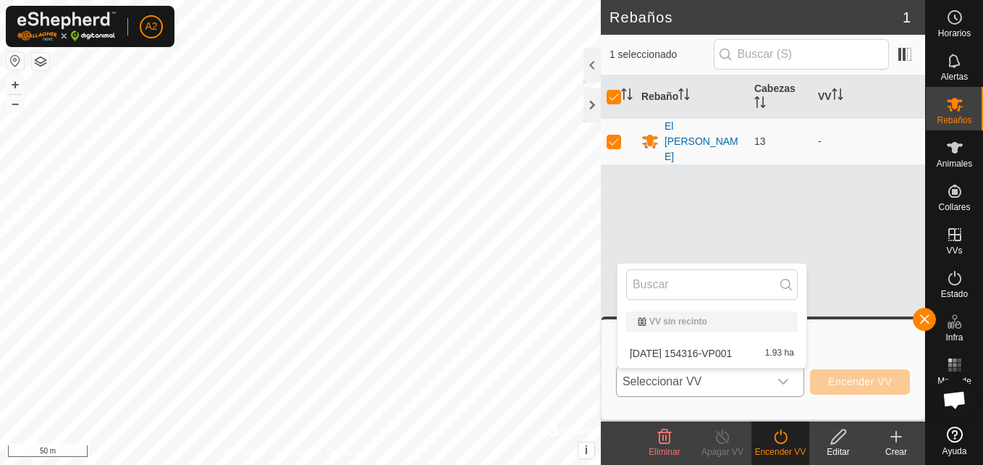
click at [696, 312] on div "VV sin recinto" at bounding box center [712, 321] width 172 height 20
click at [696, 323] on div "VV sin recinto" at bounding box center [712, 321] width 148 height 9
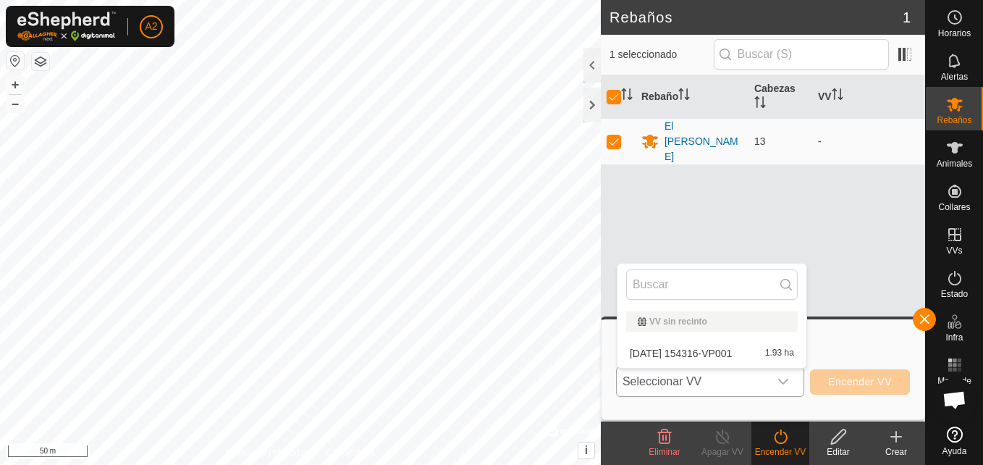
click at [696, 323] on div "VV sin recinto" at bounding box center [712, 321] width 148 height 9
click at [14, 62] on button "button" at bounding box center [15, 60] width 17 height 17
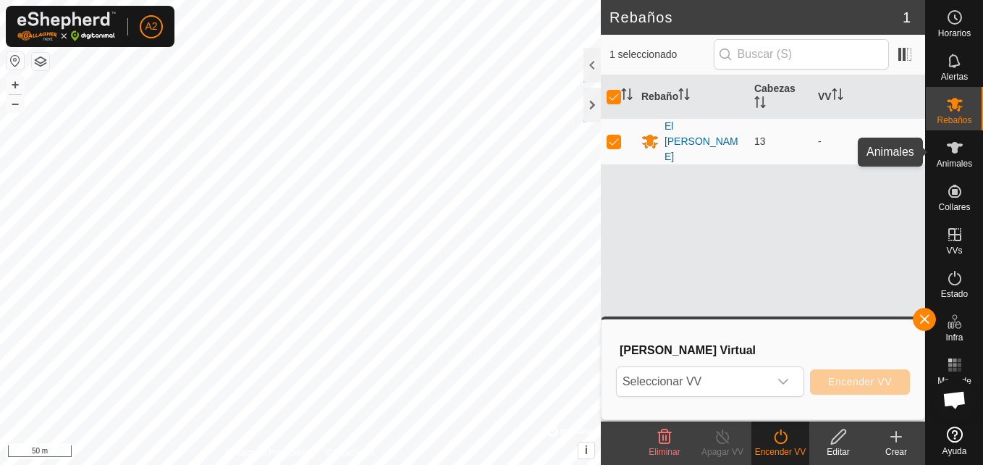
click at [951, 152] on icon at bounding box center [954, 147] width 17 height 17
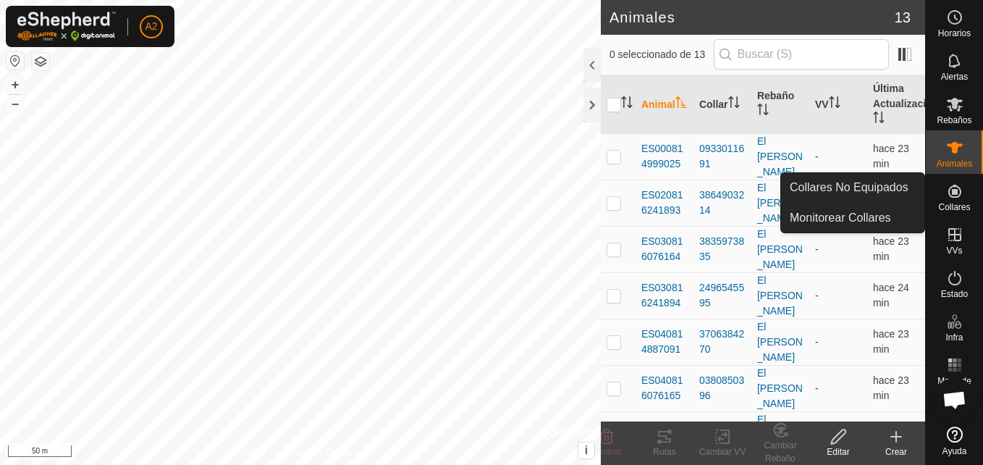
click at [951, 192] on icon at bounding box center [954, 190] width 17 height 17
click at [954, 198] on icon at bounding box center [954, 191] width 13 height 13
click at [893, 193] on link "Collares No Equipados" at bounding box center [852, 187] width 143 height 29
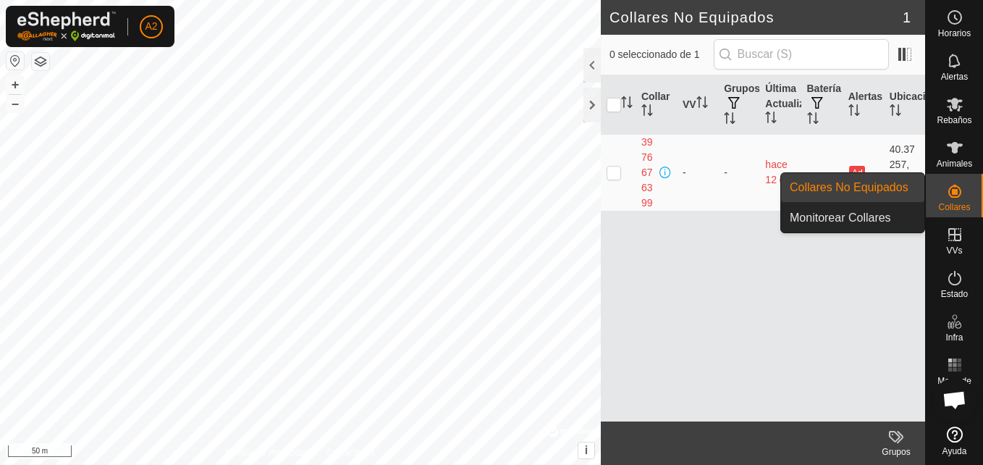
click at [891, 225] on link "Monitorear Collares" at bounding box center [852, 217] width 143 height 29
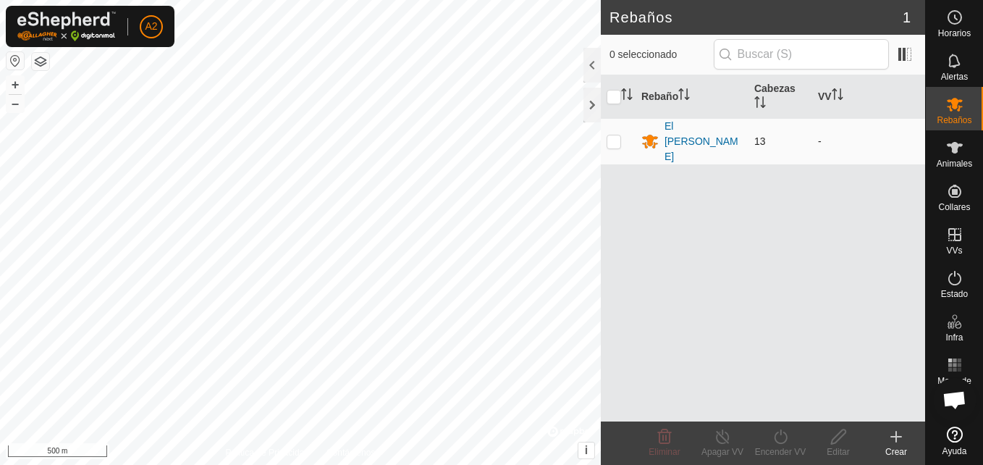
click at [618, 137] on p-checkbox at bounding box center [614, 141] width 14 height 12
checkbox input "true"
click at [785, 452] on div "Encender VV" at bounding box center [781, 451] width 58 height 13
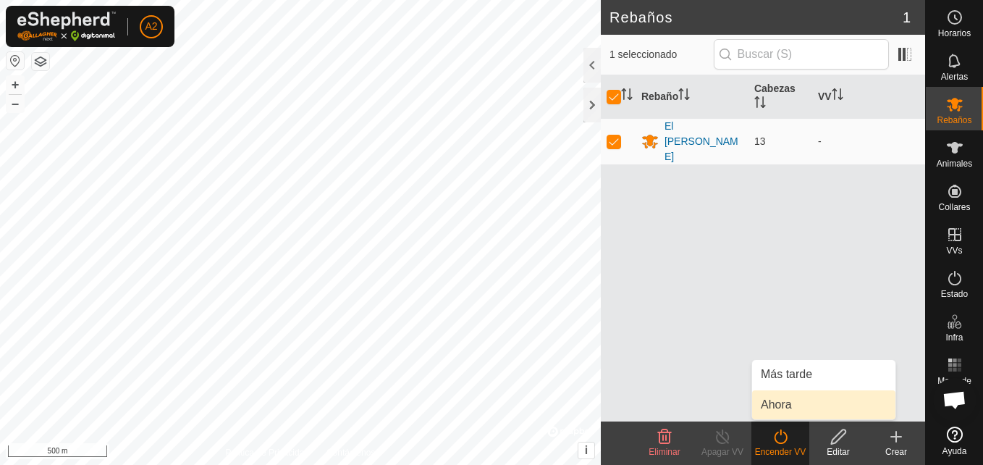
click at [782, 403] on link "Ahora" at bounding box center [823, 404] width 143 height 29
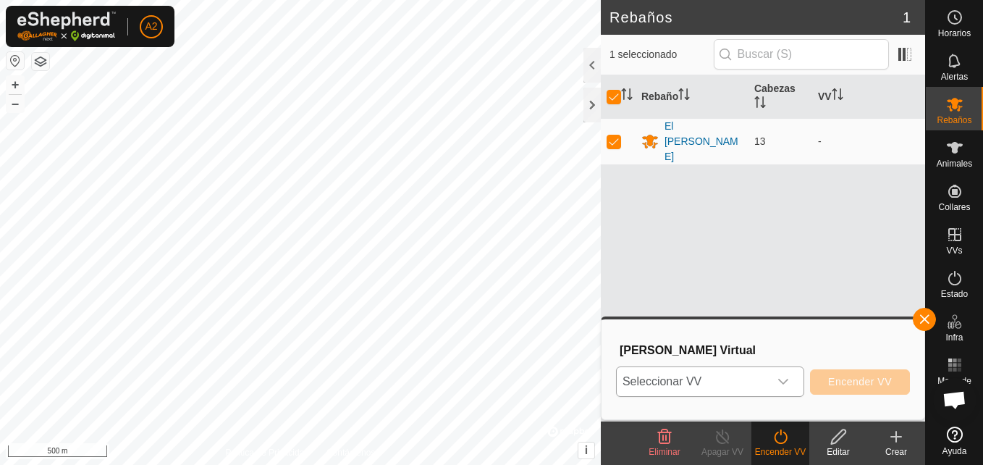
click at [783, 379] on icon "dropdown trigger" at bounding box center [784, 382] width 12 height 12
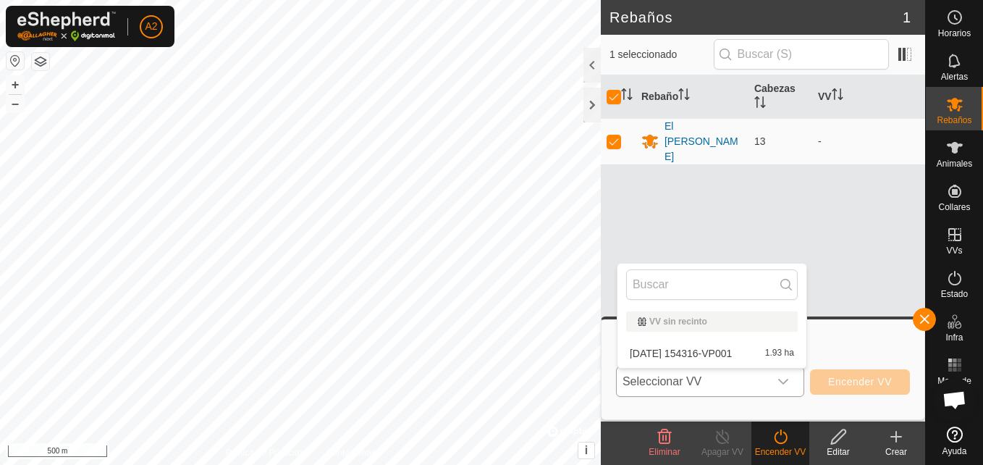
click at [761, 352] on li "[DATE] 154316-VP001 1.93 ha" at bounding box center [712, 353] width 189 height 29
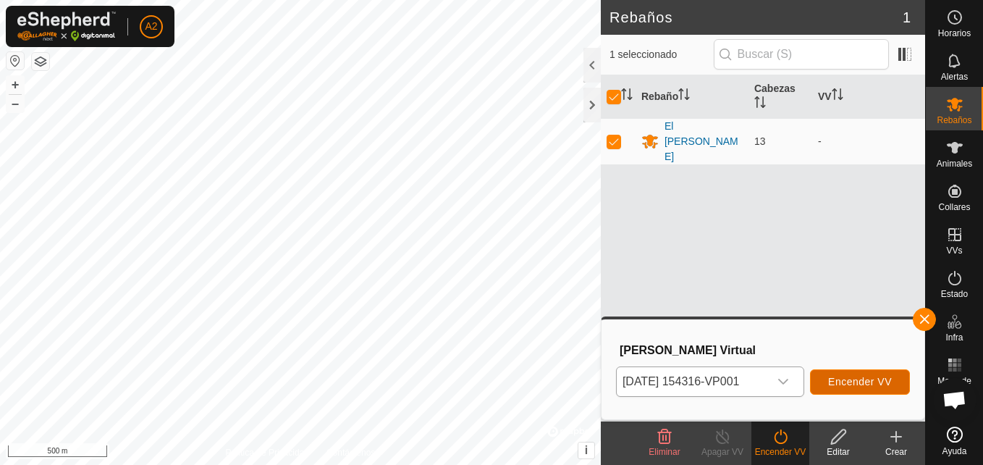
click at [862, 389] on button "Encender VV" at bounding box center [860, 381] width 100 height 25
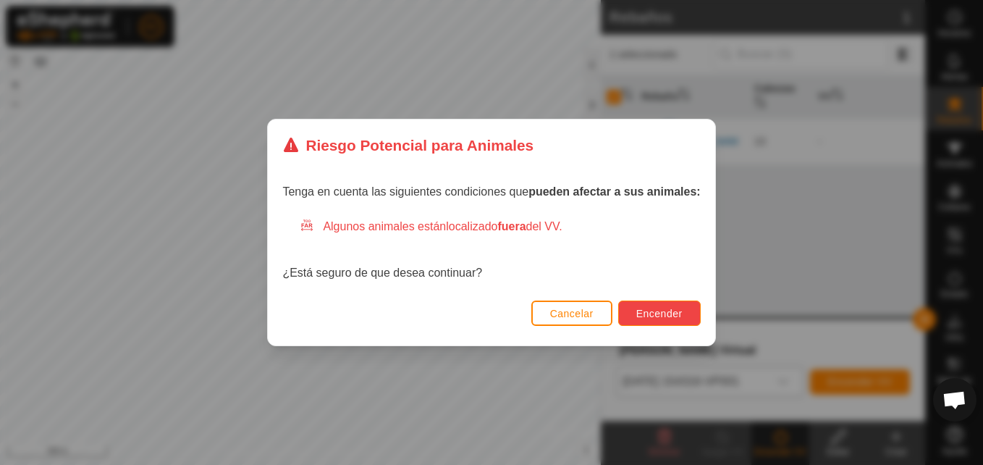
click at [657, 311] on span "Encender" at bounding box center [659, 314] width 46 height 12
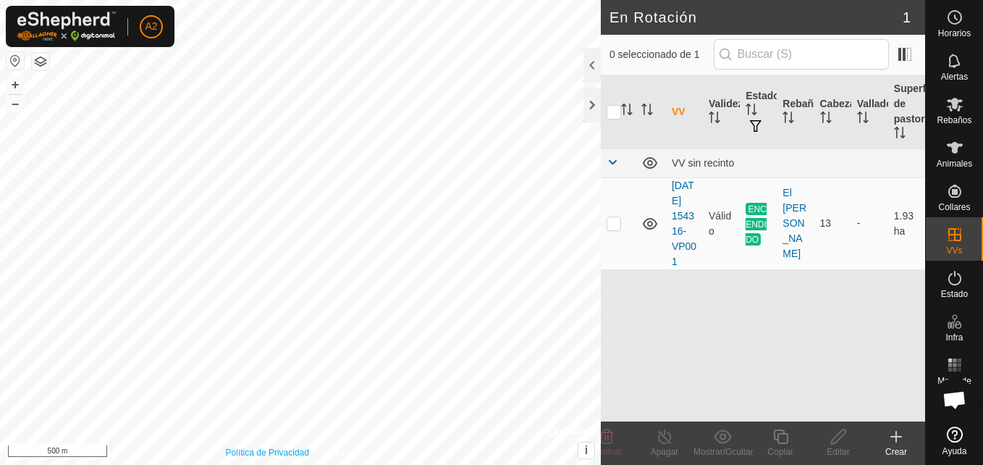
checkbox input "true"
checkbox input "false"
checkbox input "true"
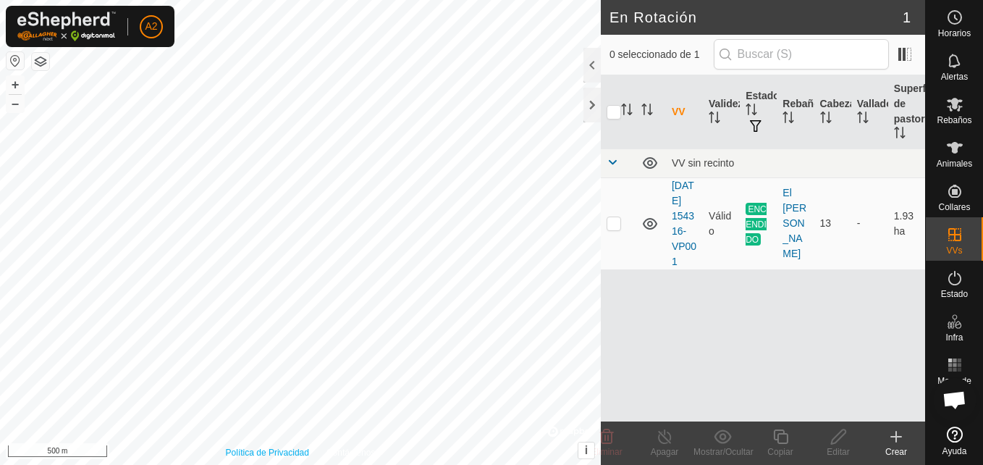
checkbox input "true"
checkbox input "false"
checkbox input "true"
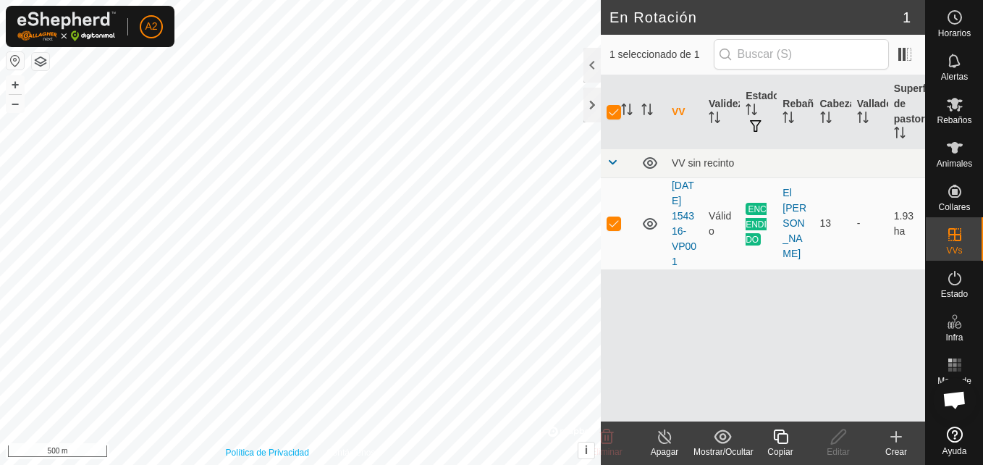
checkbox input "false"
checkbox input "true"
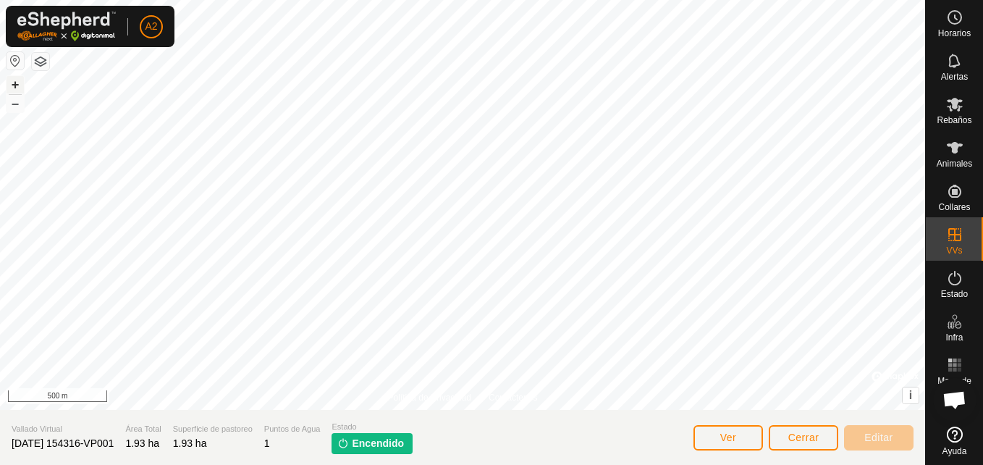
click at [13, 89] on button "+" at bounding box center [15, 84] width 17 height 17
click at [11, 64] on button "button" at bounding box center [15, 60] width 17 height 17
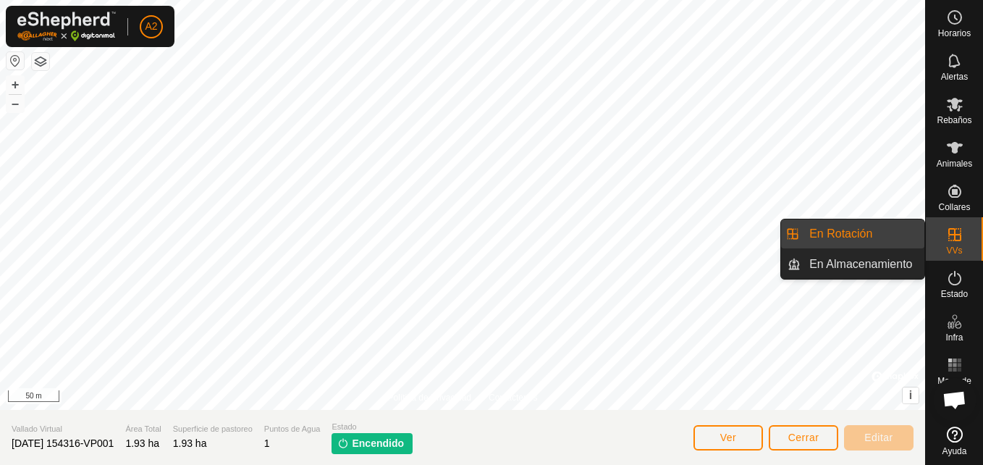
click at [962, 240] on icon at bounding box center [954, 234] width 17 height 17
click at [905, 236] on link "En Rotación" at bounding box center [863, 233] width 124 height 29
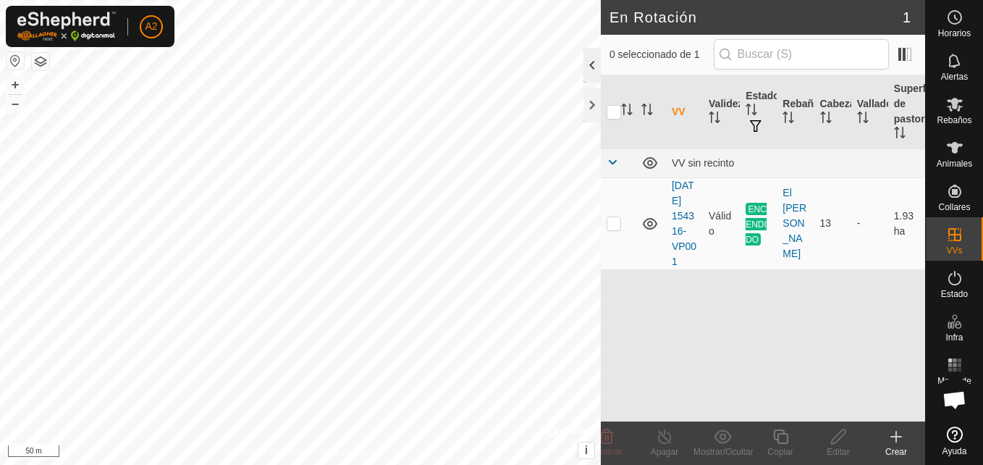
click at [590, 82] on div at bounding box center [592, 65] width 17 height 35
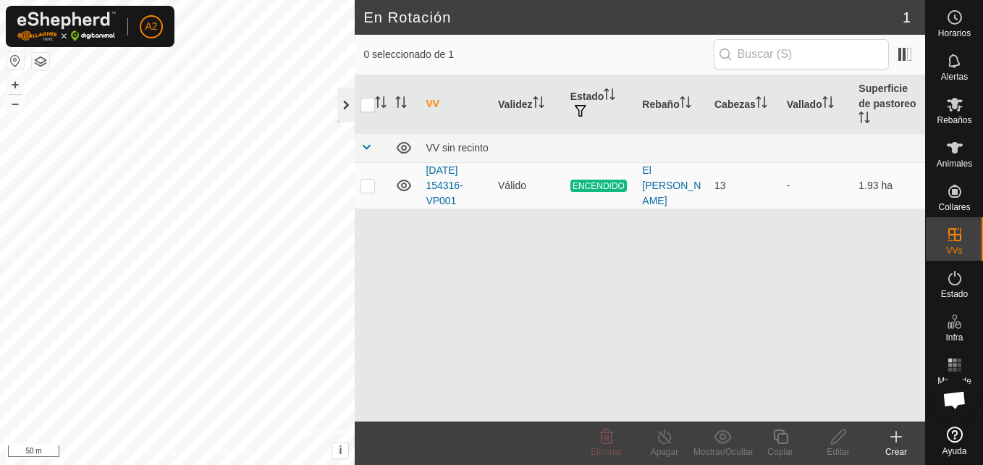
click at [340, 107] on div at bounding box center [345, 105] width 17 height 35
